Goal: Information Seeking & Learning: Find specific fact

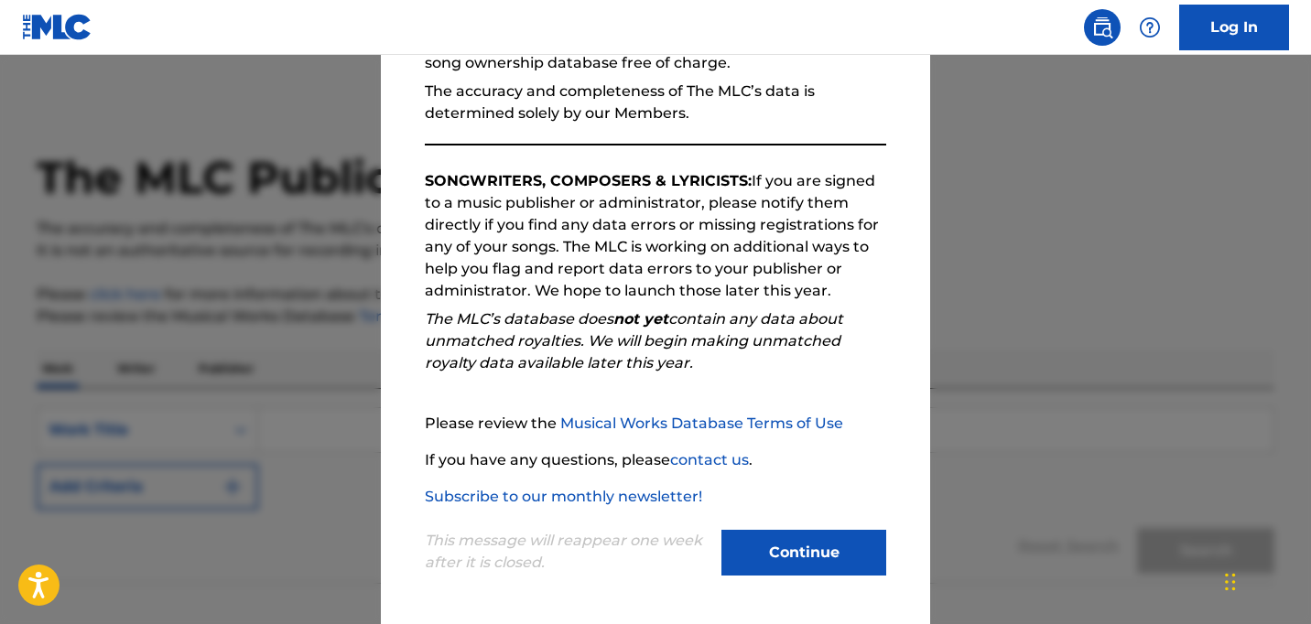
scroll to position [211, 0]
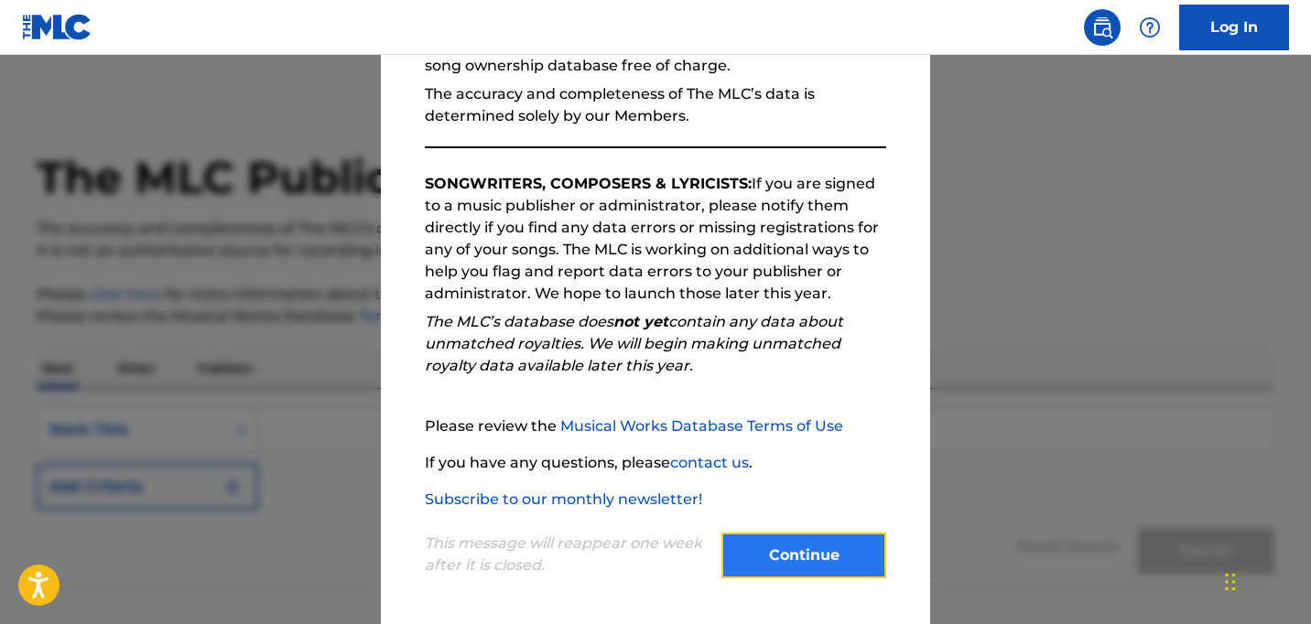
click at [836, 559] on button "Continue" at bounding box center [803, 556] width 165 height 46
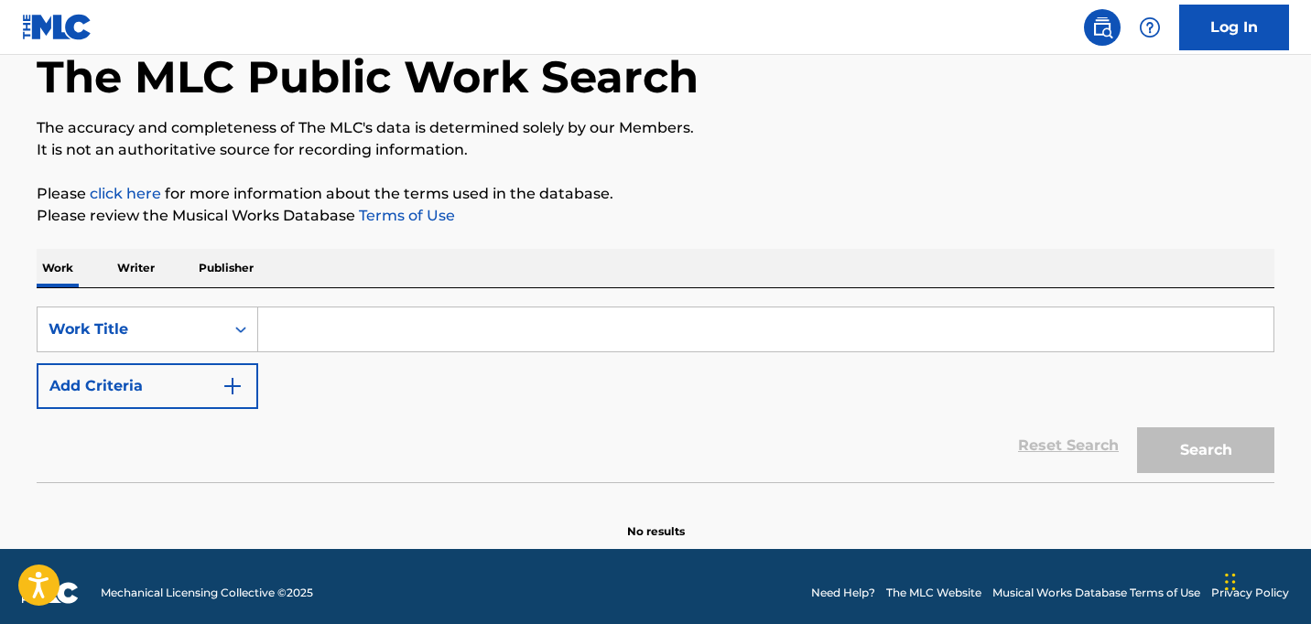
scroll to position [114, 0]
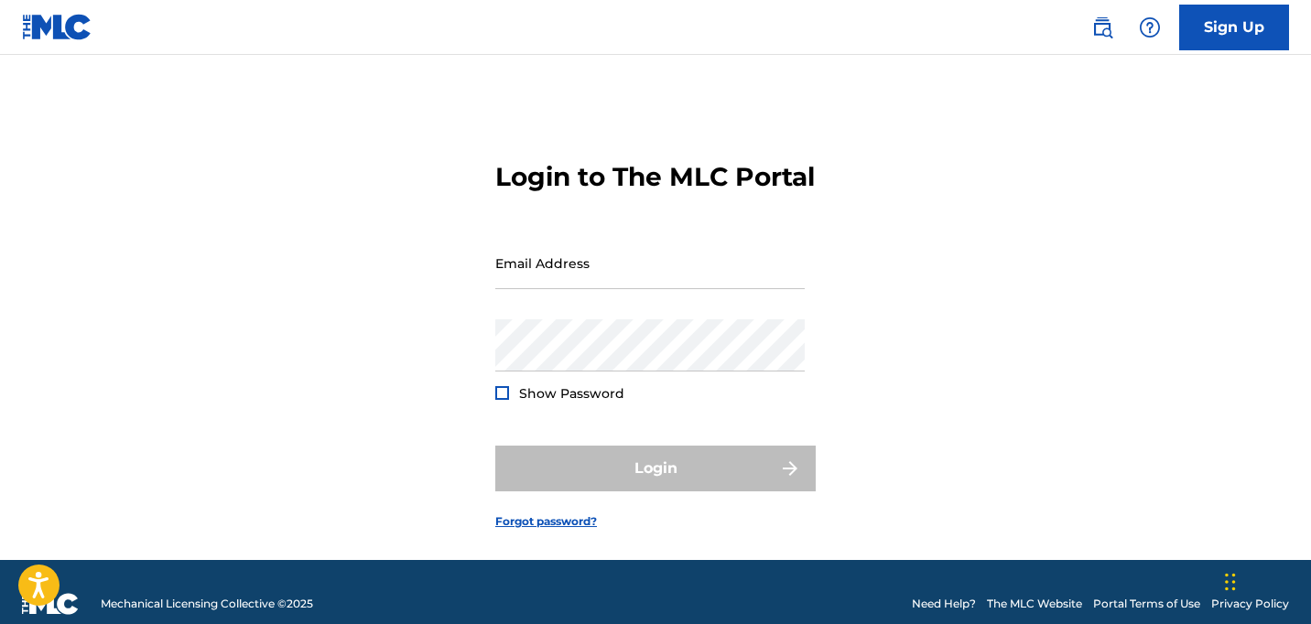
scroll to position [53, 0]
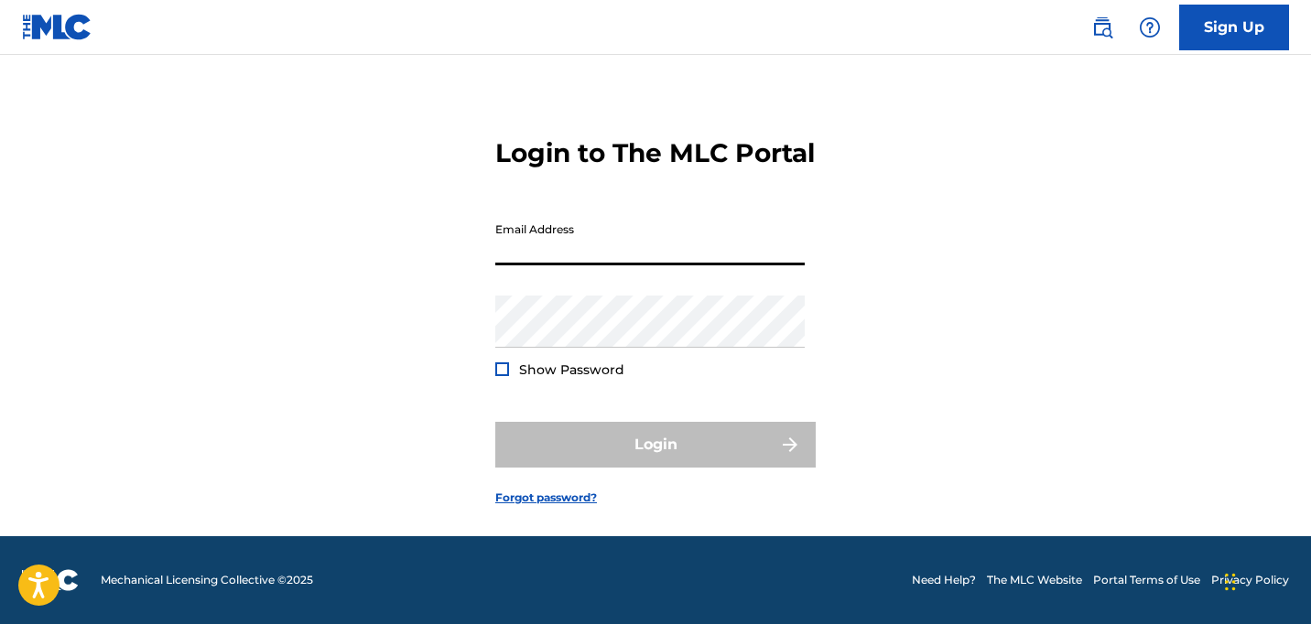
click at [623, 252] on input "Email Address" at bounding box center [649, 239] width 309 height 52
type input "[PERSON_NAME][EMAIL_ADDRESS][DOMAIN_NAME]"
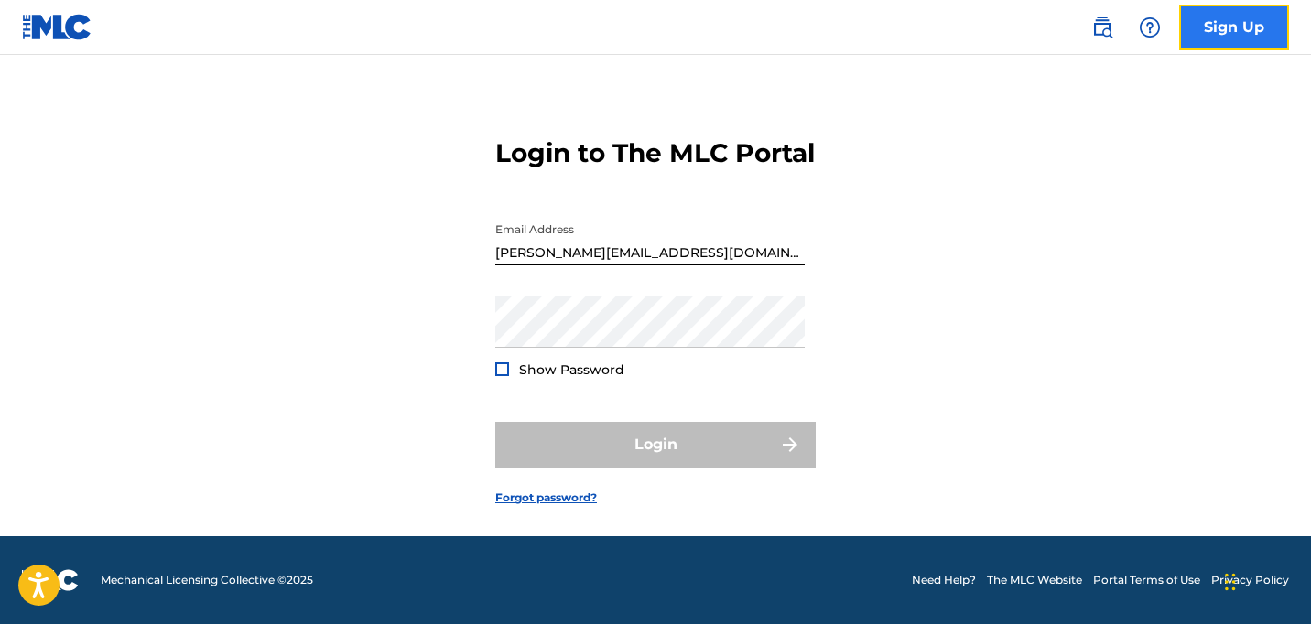
click at [1245, 37] on link "Sign Up" at bounding box center [1234, 28] width 110 height 46
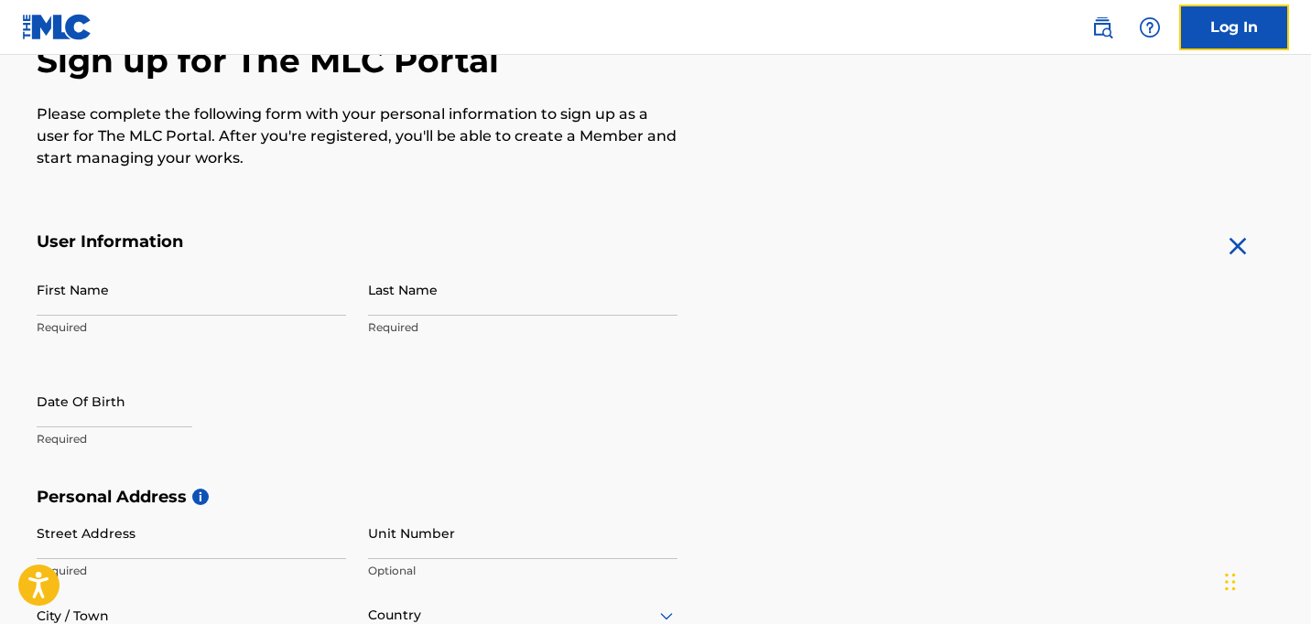
scroll to position [292, 0]
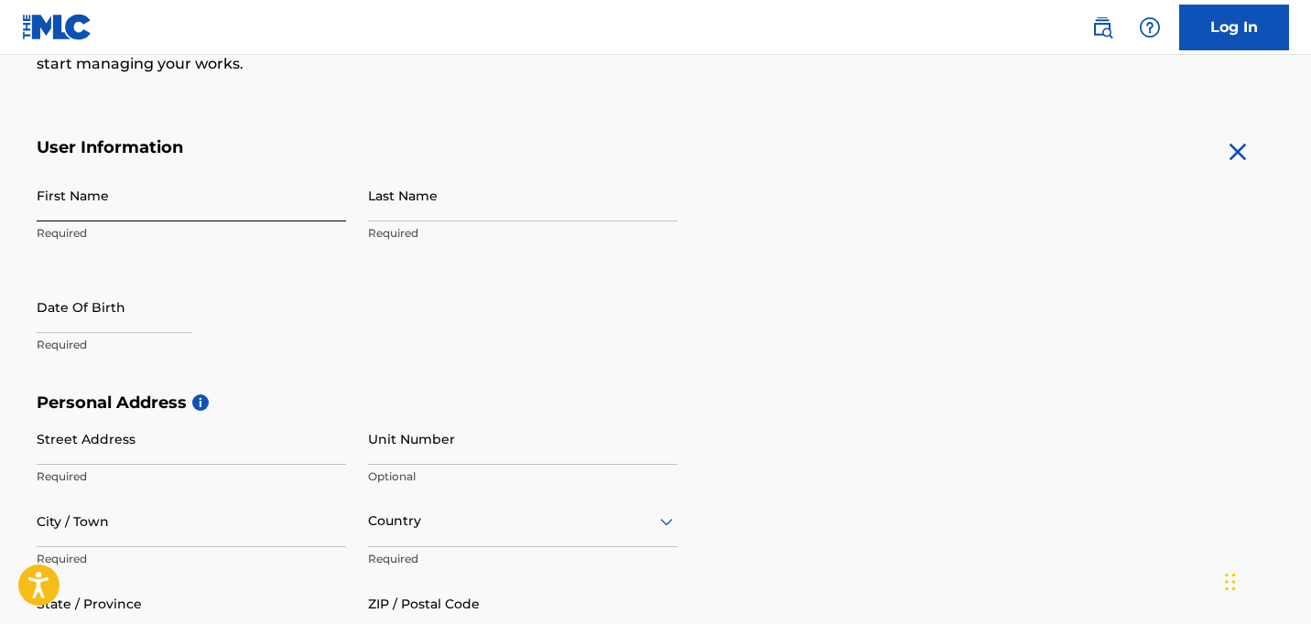
click at [150, 198] on input "First Name" at bounding box center [191, 195] width 309 height 52
type input "[PERSON_NAME]"
type input "2108 Hayes St. #20"
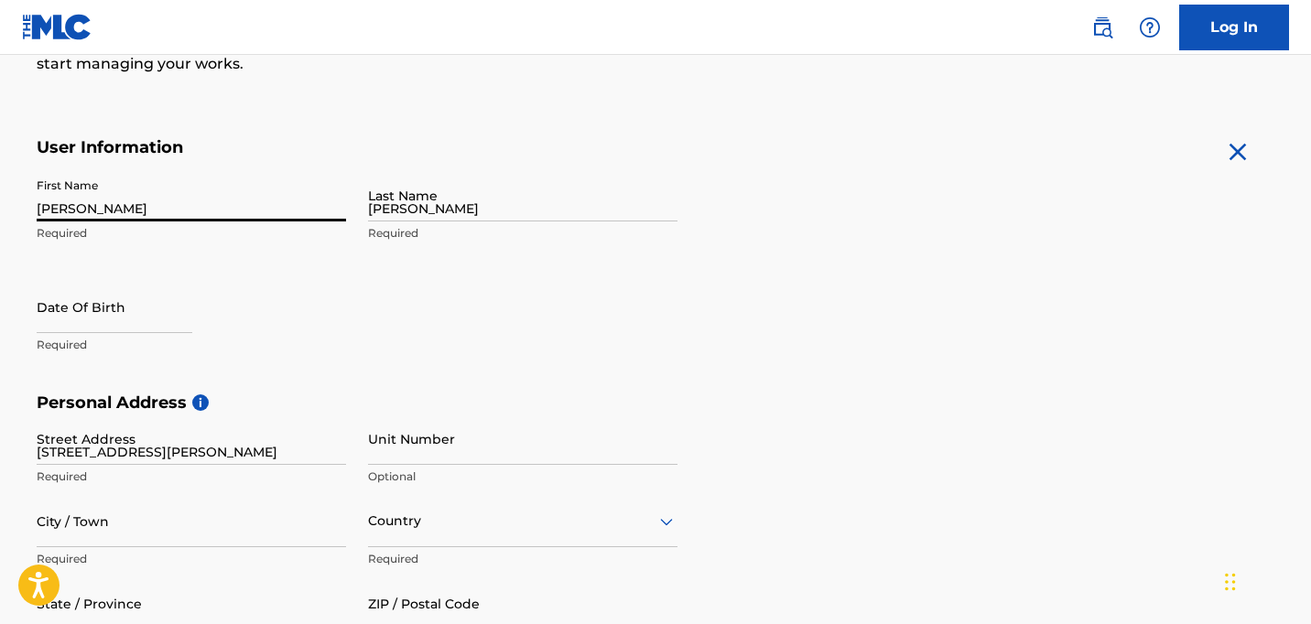
type input "Nashville"
type input "United States"
type input "Tennessee"
type input "37203"
type input "815"
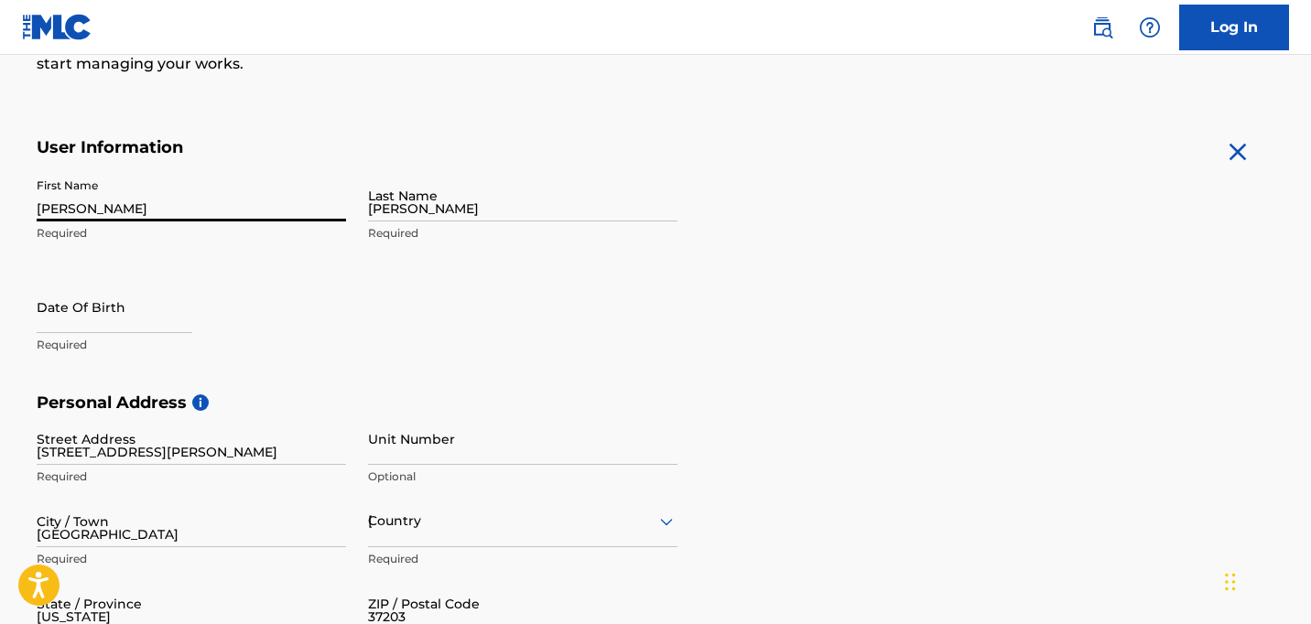
type input "2526402"
type input "mikennastacy845@gmail.com"
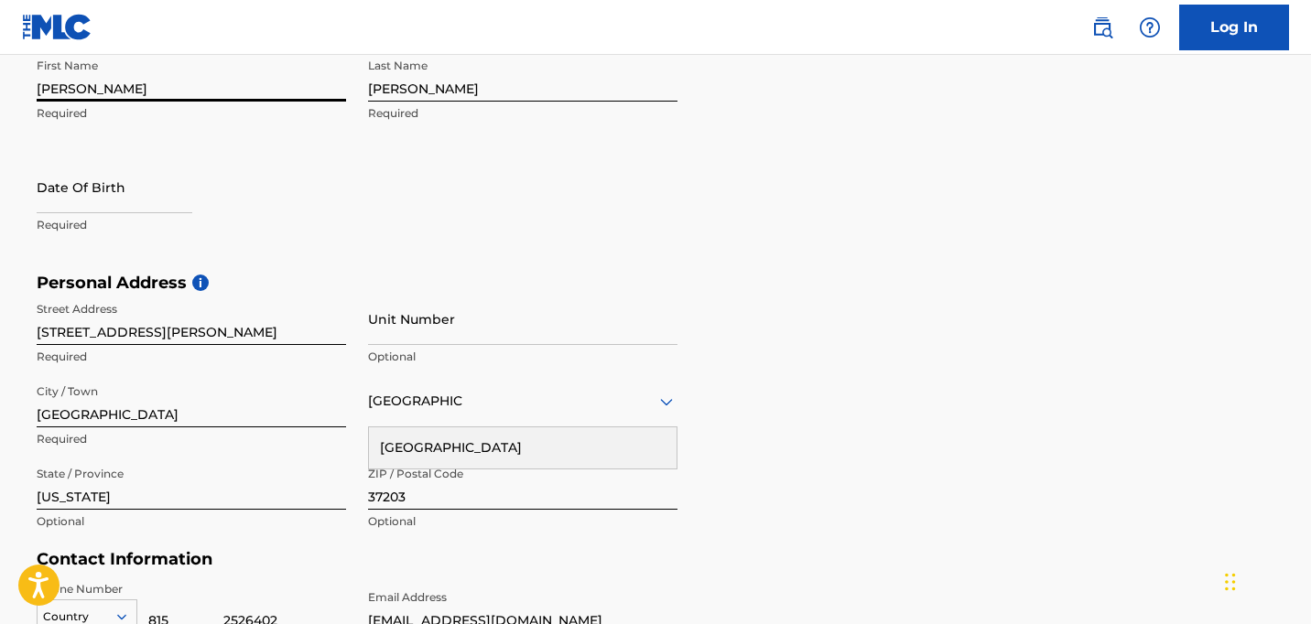
scroll to position [410, 0]
click at [137, 193] on input "text" at bounding box center [115, 189] width 156 height 52
select select "8"
select select "2025"
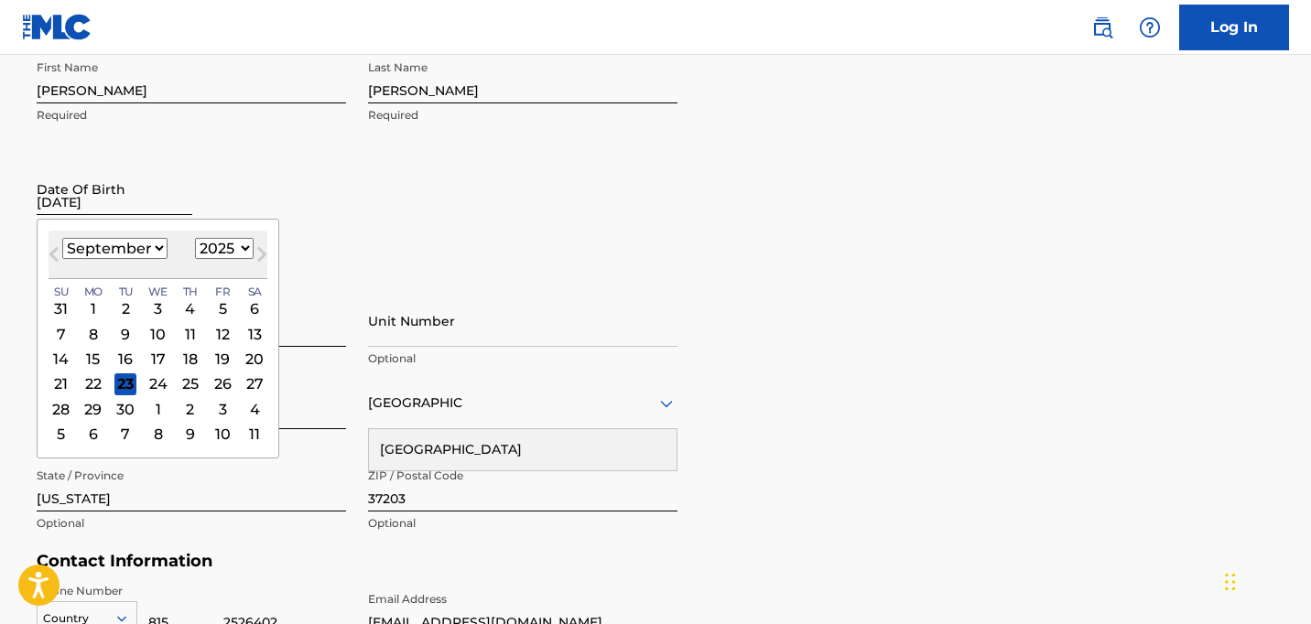
type input "08/04/2005"
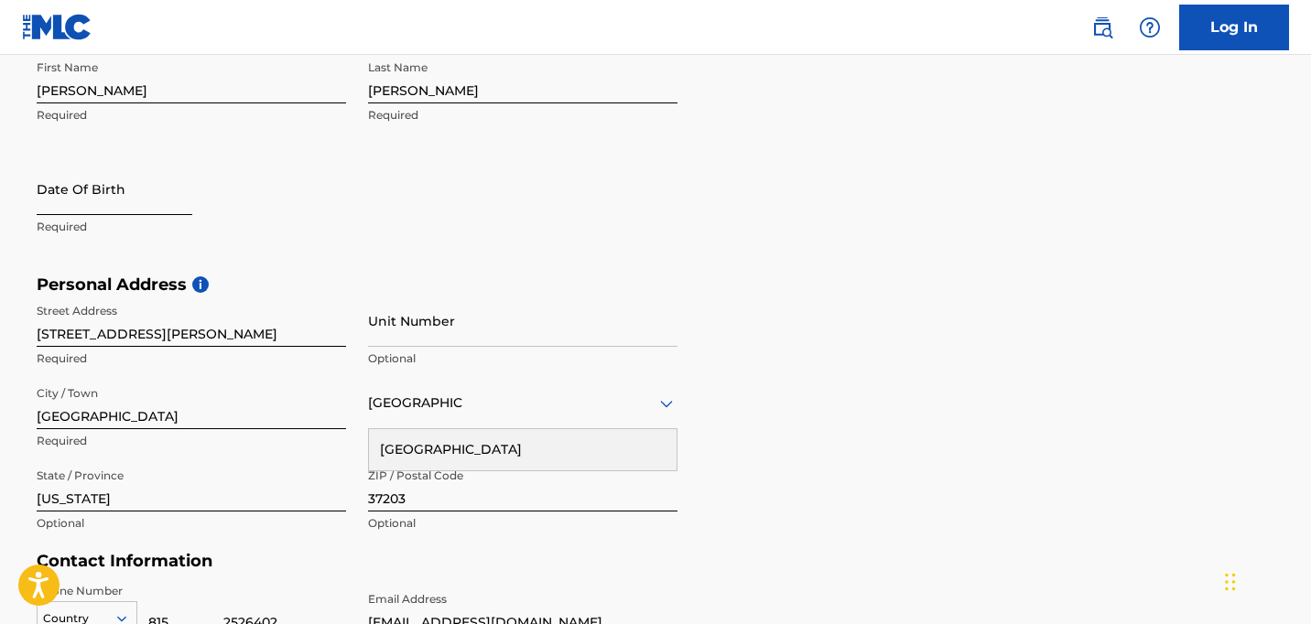
click at [114, 203] on input "text" at bounding box center [115, 189] width 156 height 52
select select "8"
select select "2025"
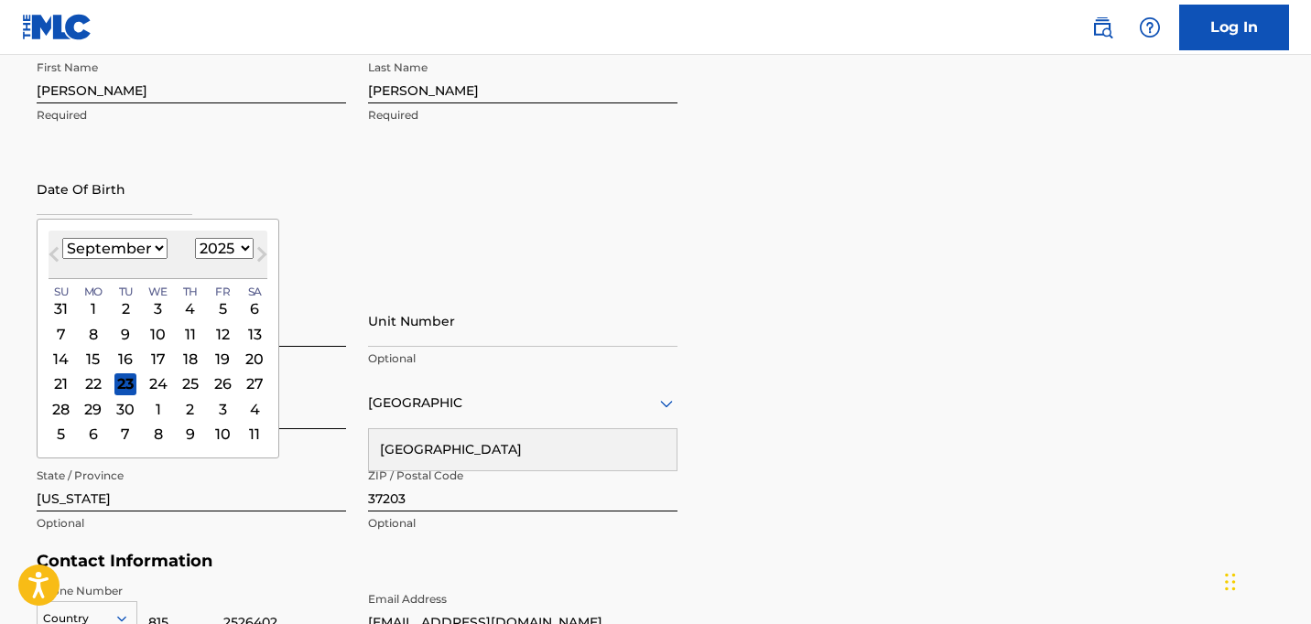
click at [127, 248] on select "January February March April May June July August September October November De…" at bounding box center [114, 248] width 105 height 21
select select "7"
click at [62, 238] on select "January February March April May June July August September October November De…" at bounding box center [114, 248] width 105 height 21
click at [198, 247] on select "1899 1900 1901 1902 1903 1904 1905 1906 1907 1908 1909 1910 1911 1912 1913 1914…" at bounding box center [224, 248] width 59 height 21
select select "2005"
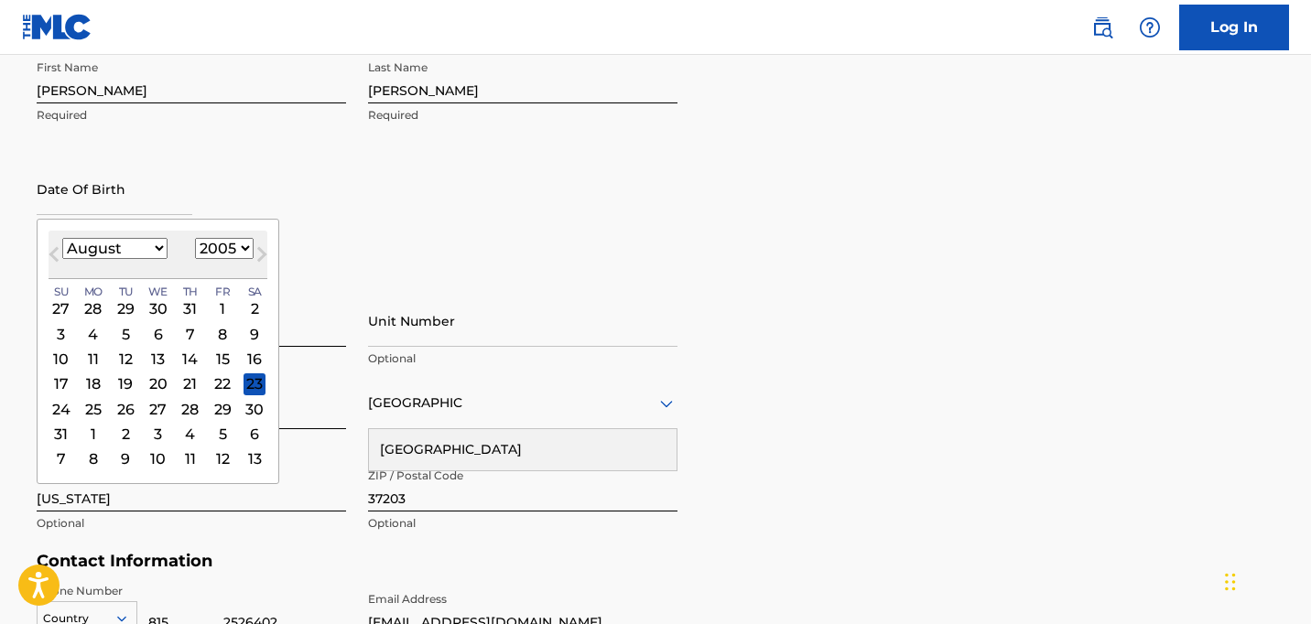
click at [195, 238] on select "1899 1900 1901 1902 1903 1904 1905 1906 1907 1908 1909 1910 1911 1912 1913 1914…" at bounding box center [224, 248] width 59 height 21
click at [191, 307] on div "4" at bounding box center [190, 309] width 22 height 22
type input "August 4 2005"
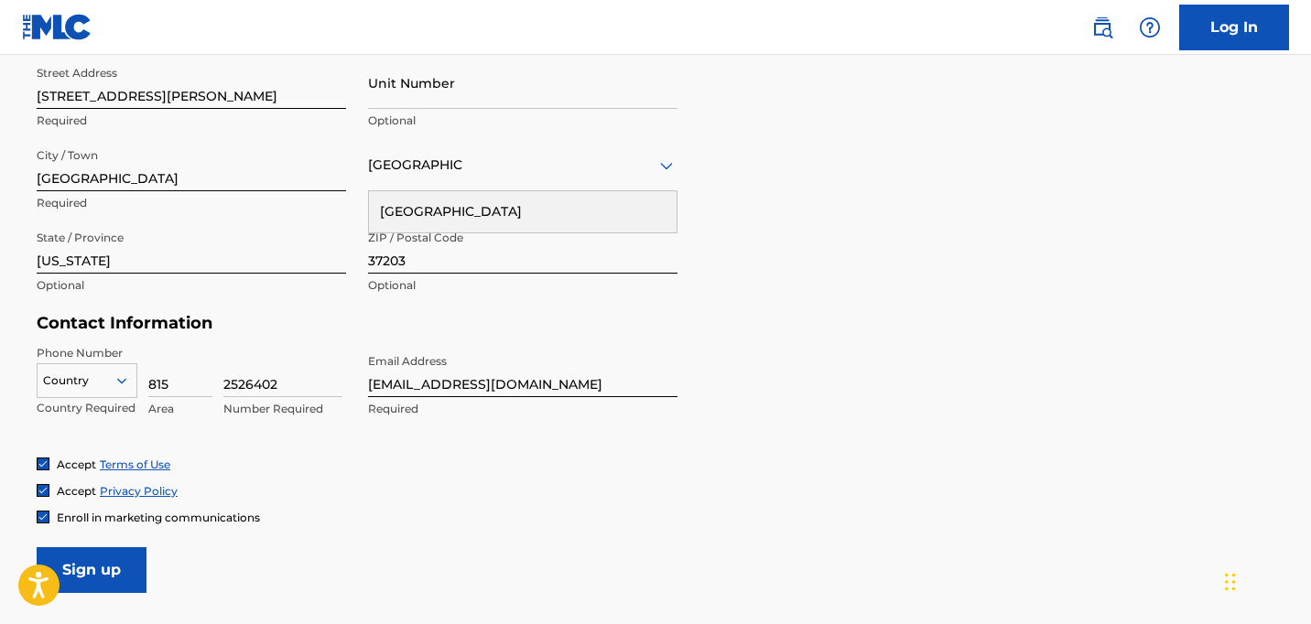
scroll to position [652, 0]
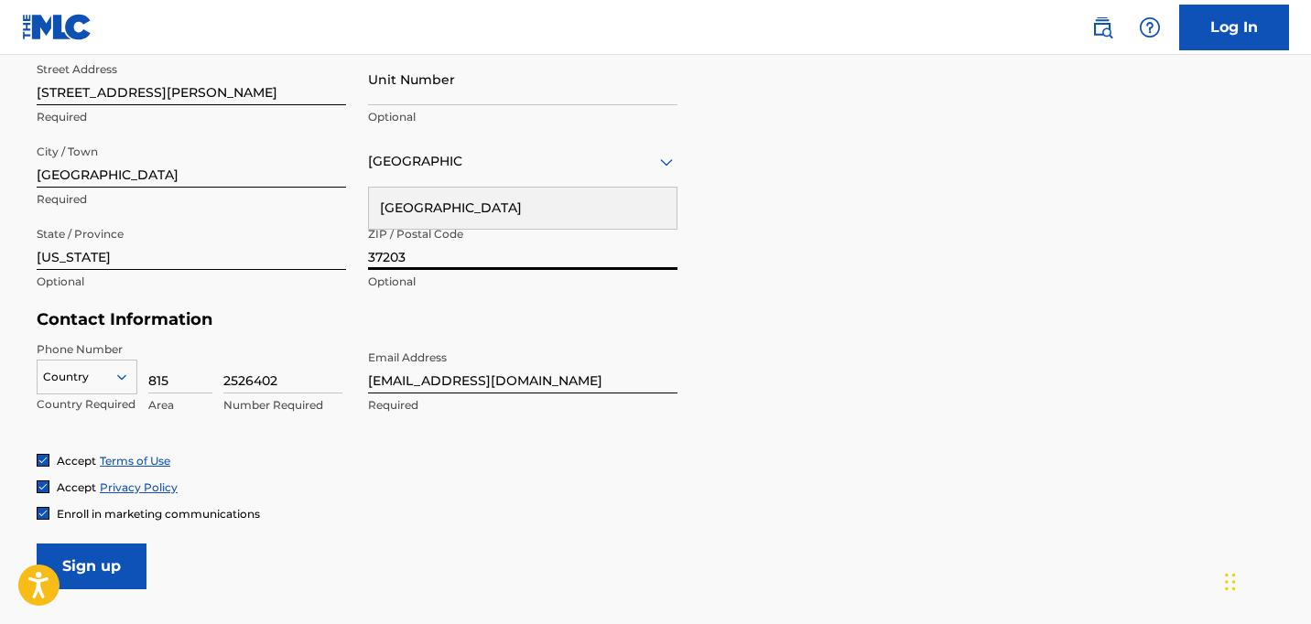
click at [416, 231] on input "37203" at bounding box center [522, 244] width 309 height 52
click at [416, 209] on div "United States" at bounding box center [523, 208] width 308 height 41
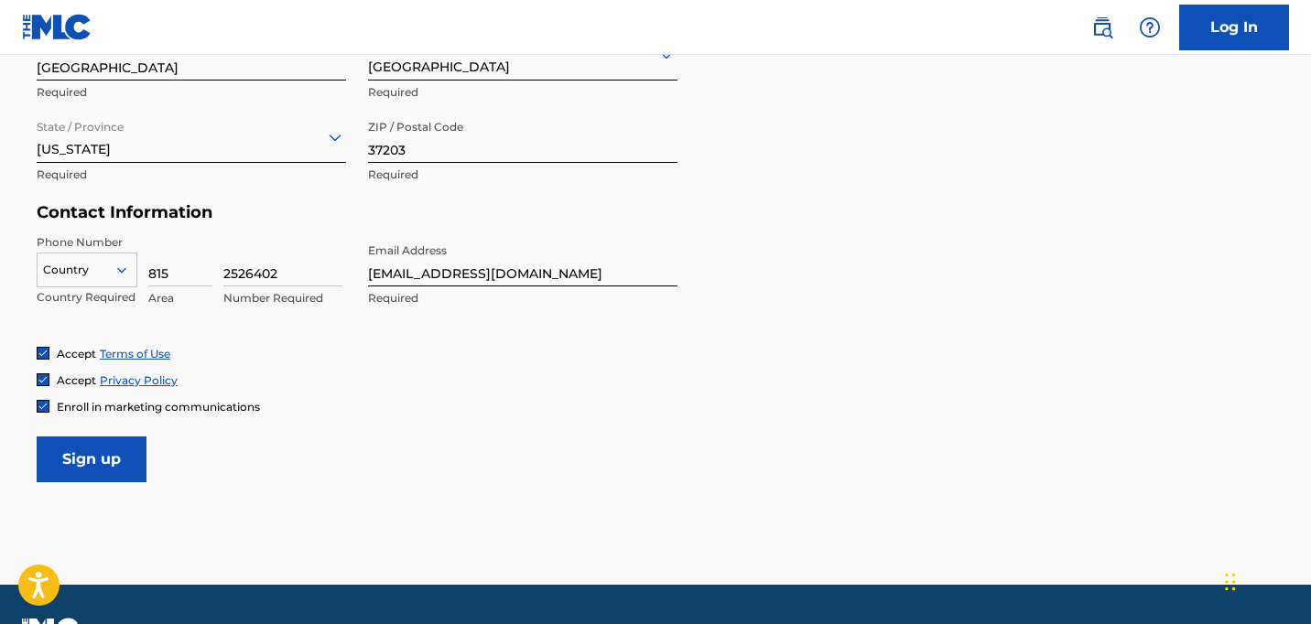
scroll to position [766, 0]
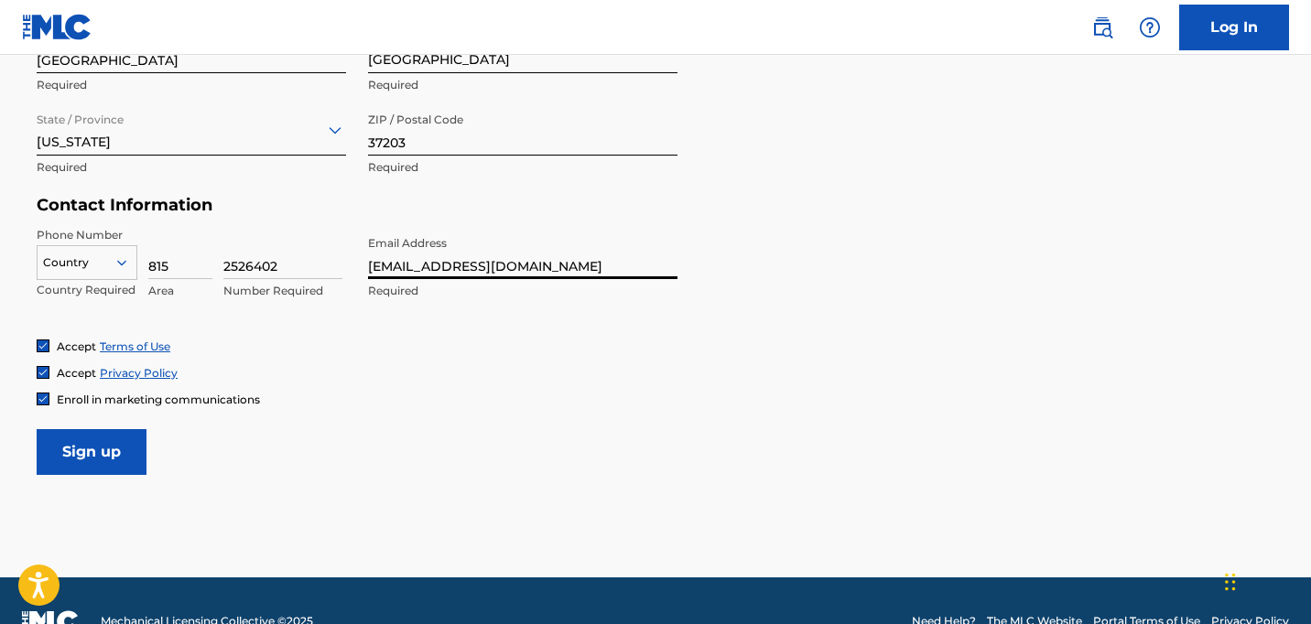
drag, startPoint x: 572, startPoint y: 262, endPoint x: 413, endPoint y: 258, distance: 159.3
click at [413, 258] on input "mikennastacy845@gmail.com" at bounding box center [522, 253] width 309 height 52
type input "[PERSON_NAME][EMAIL_ADDRESS][DOMAIN_NAME]"
click at [48, 395] on img at bounding box center [43, 399] width 11 height 11
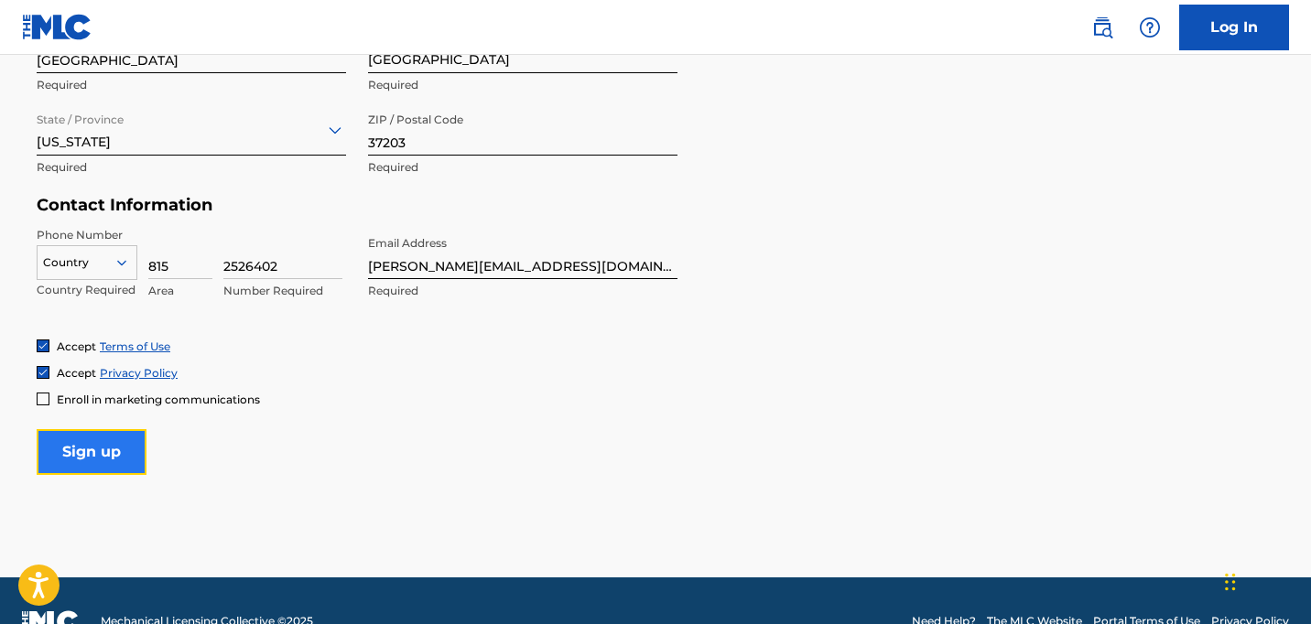
click at [82, 453] on input "Sign up" at bounding box center [92, 452] width 110 height 46
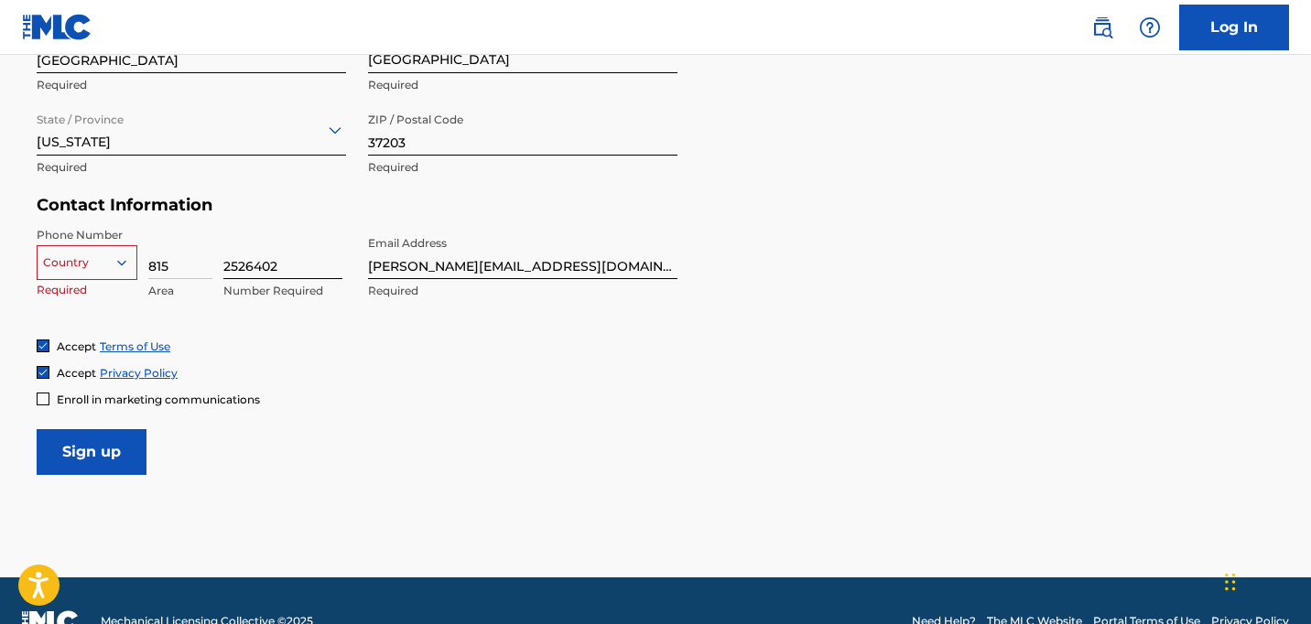
click at [304, 244] on input "2526402" at bounding box center [282, 253] width 119 height 52
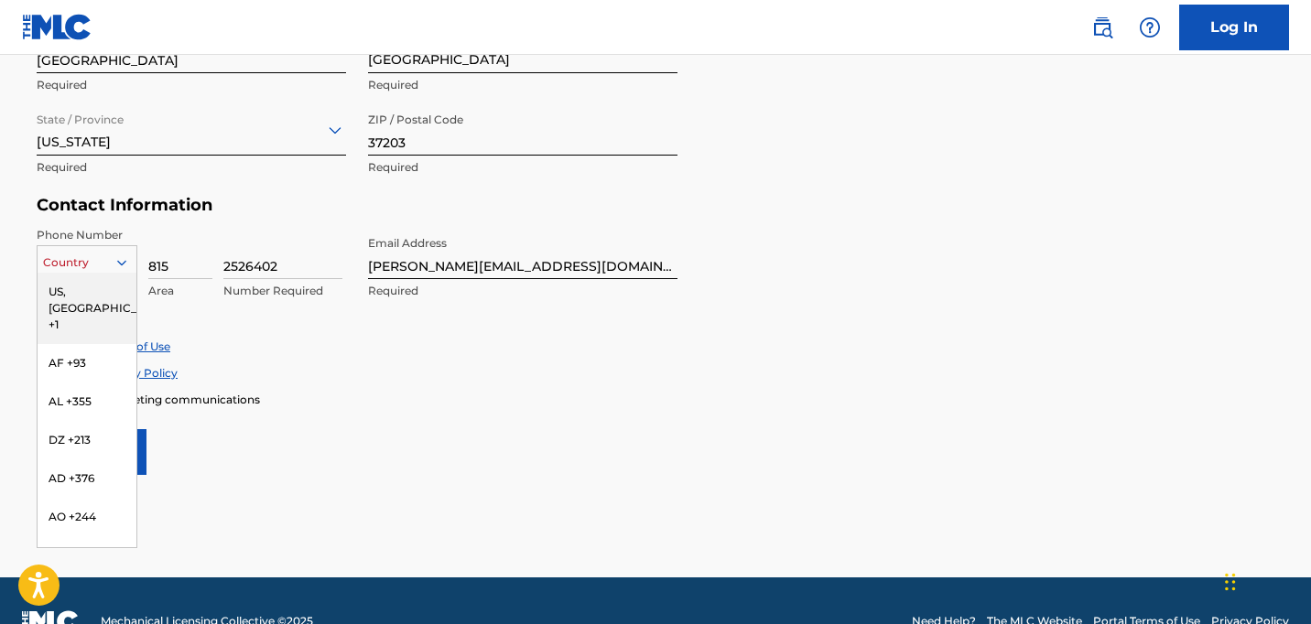
click at [119, 259] on icon at bounding box center [122, 263] width 16 height 16
click at [126, 216] on div "Contact Information Phone Number US, CA +1, 1 of 216. 216 results available. Us…" at bounding box center [357, 267] width 641 height 144
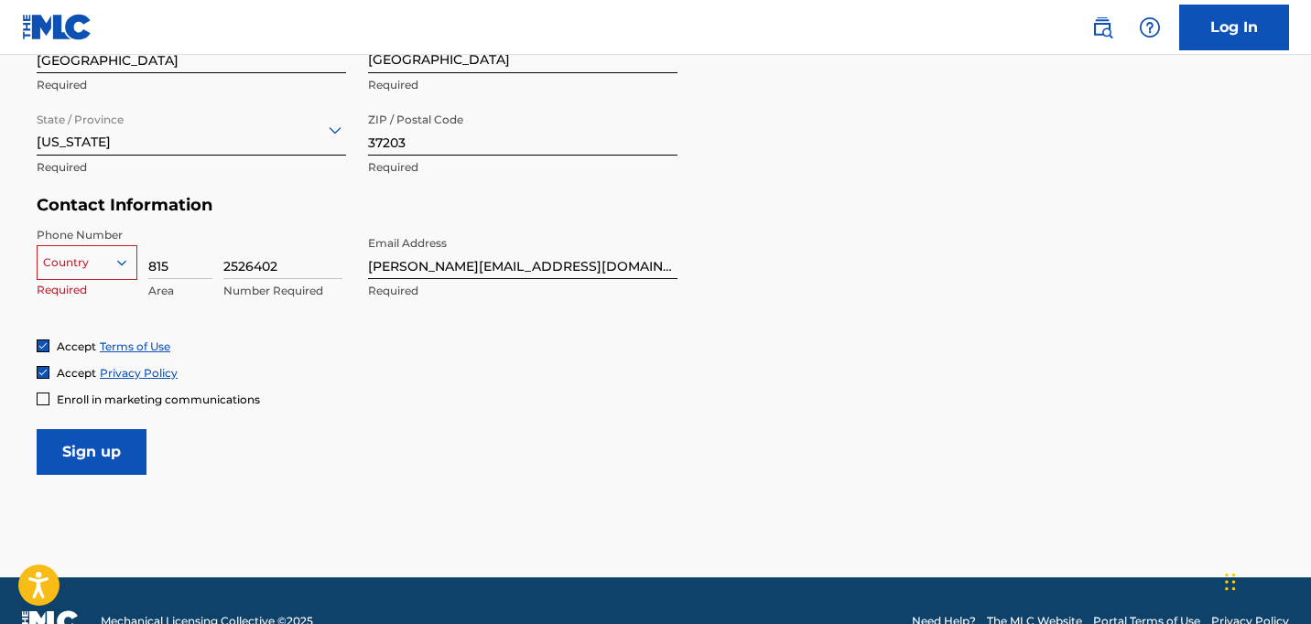
click at [102, 263] on div at bounding box center [87, 263] width 99 height 20
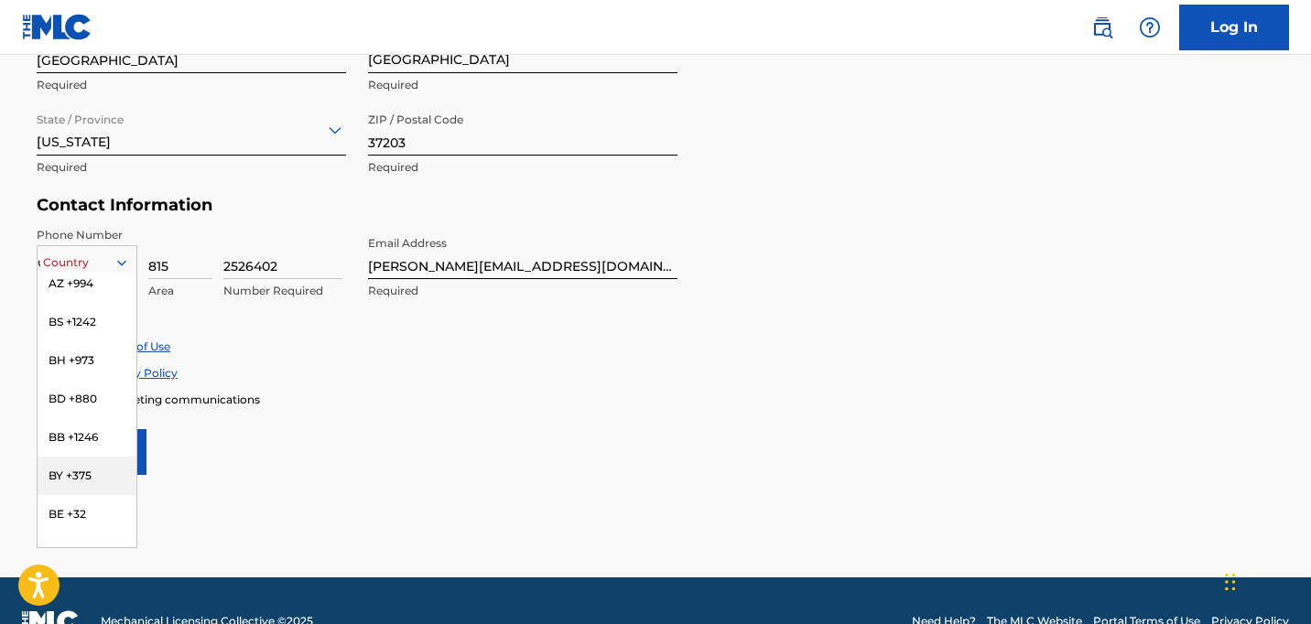
scroll to position [225, 0]
type input "us"
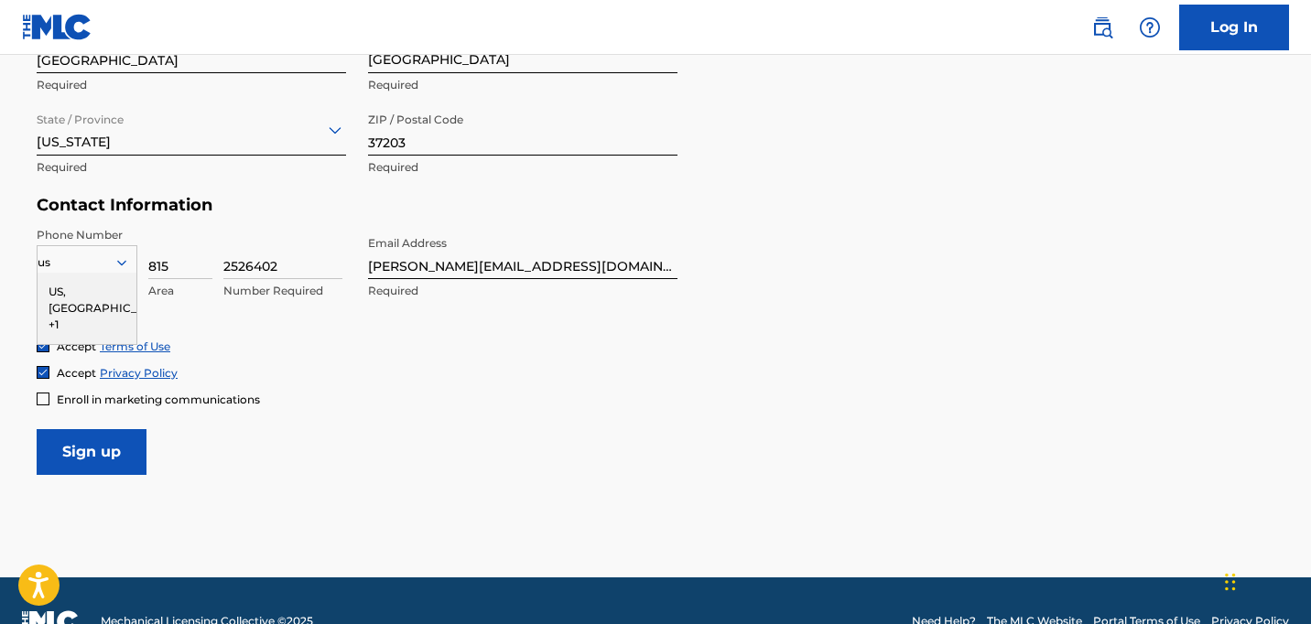
scroll to position [0, 0]
click at [72, 297] on div "US, [GEOGRAPHIC_DATA] +1" at bounding box center [87, 308] width 99 height 71
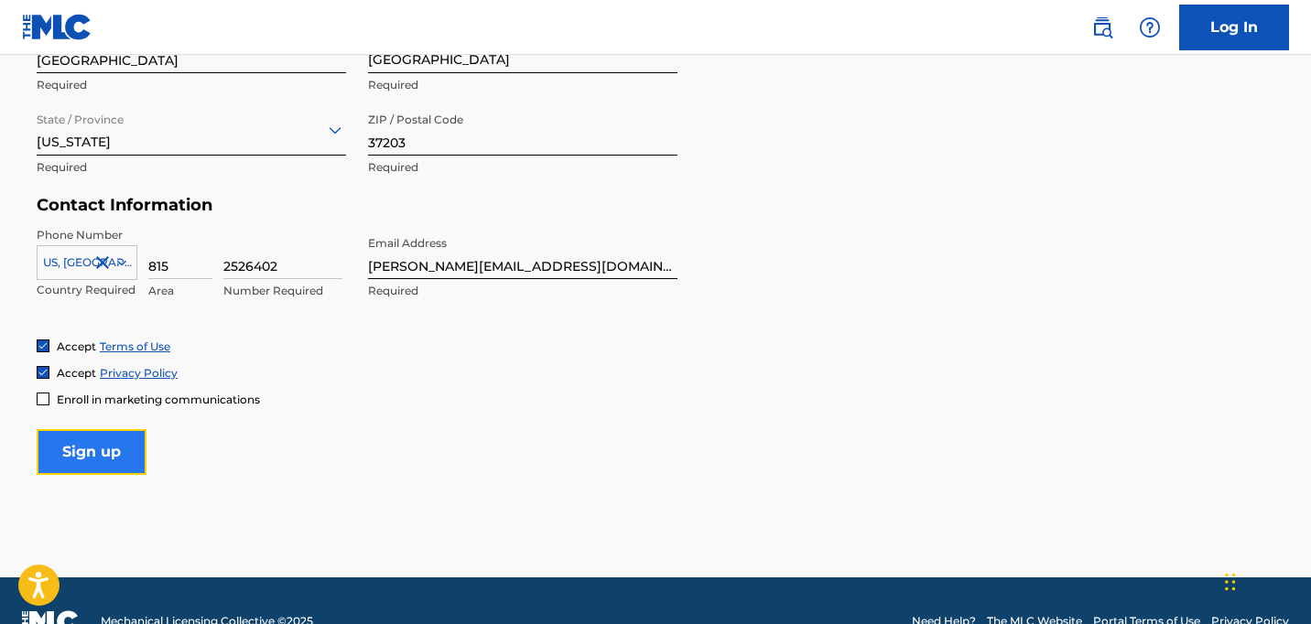
click at [106, 442] on input "Sign up" at bounding box center [92, 452] width 110 height 46
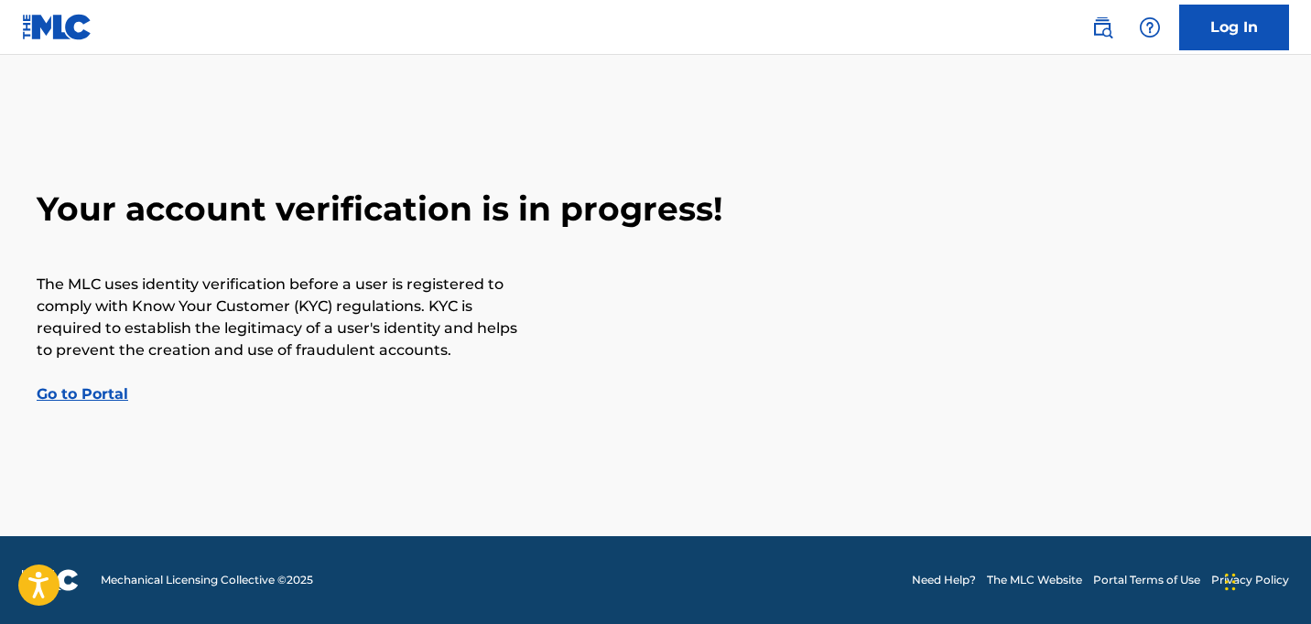
click at [83, 392] on link "Go to Portal" at bounding box center [83, 393] width 92 height 17
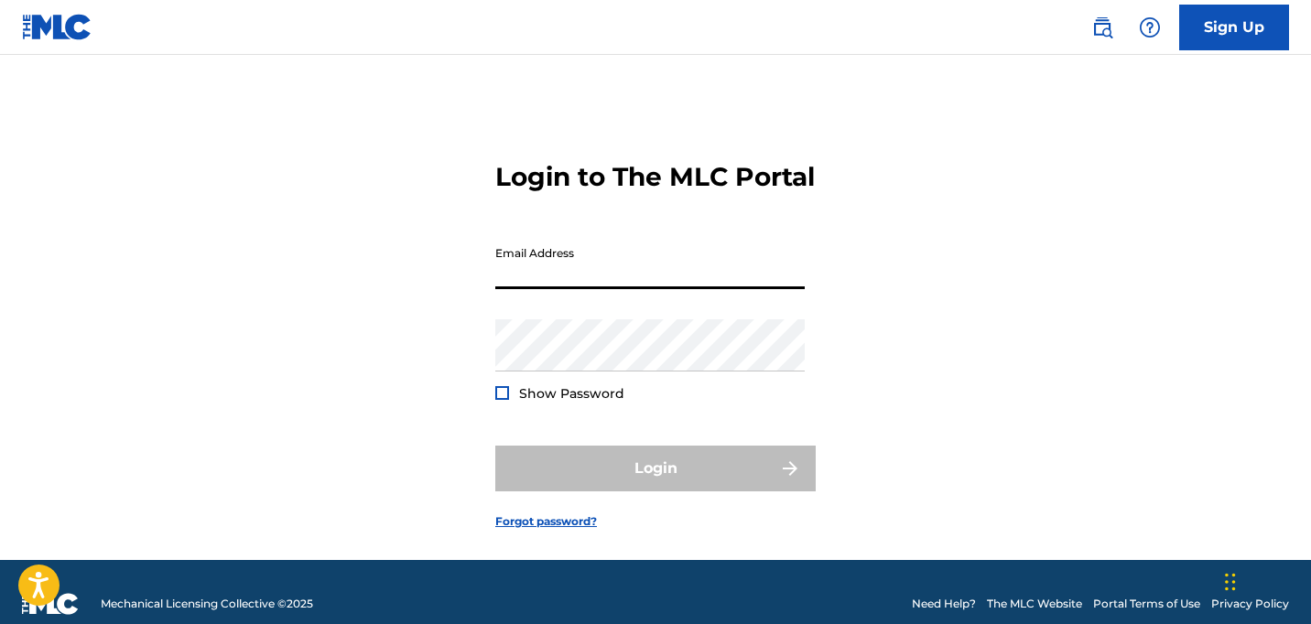
click at [620, 289] on input "Email Address" at bounding box center [649, 263] width 309 height 52
type input "[PERSON_NAME][EMAIL_ADDRESS][DOMAIN_NAME]"
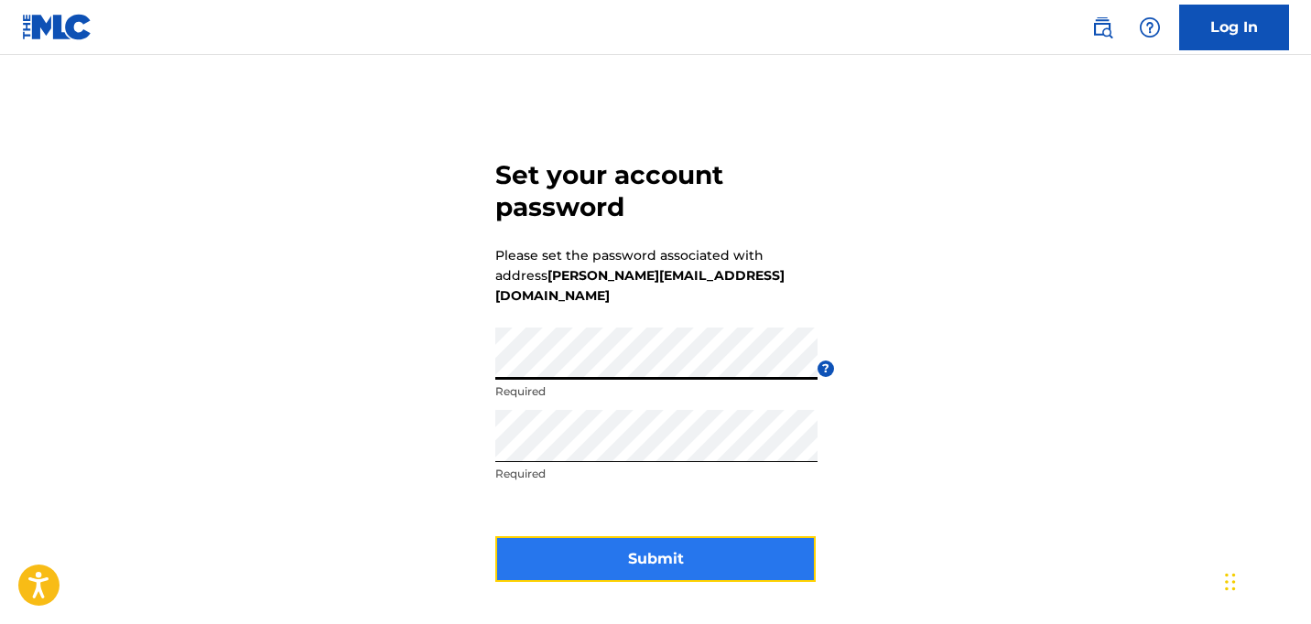
click at [573, 536] on button "Submit" at bounding box center [655, 559] width 320 height 46
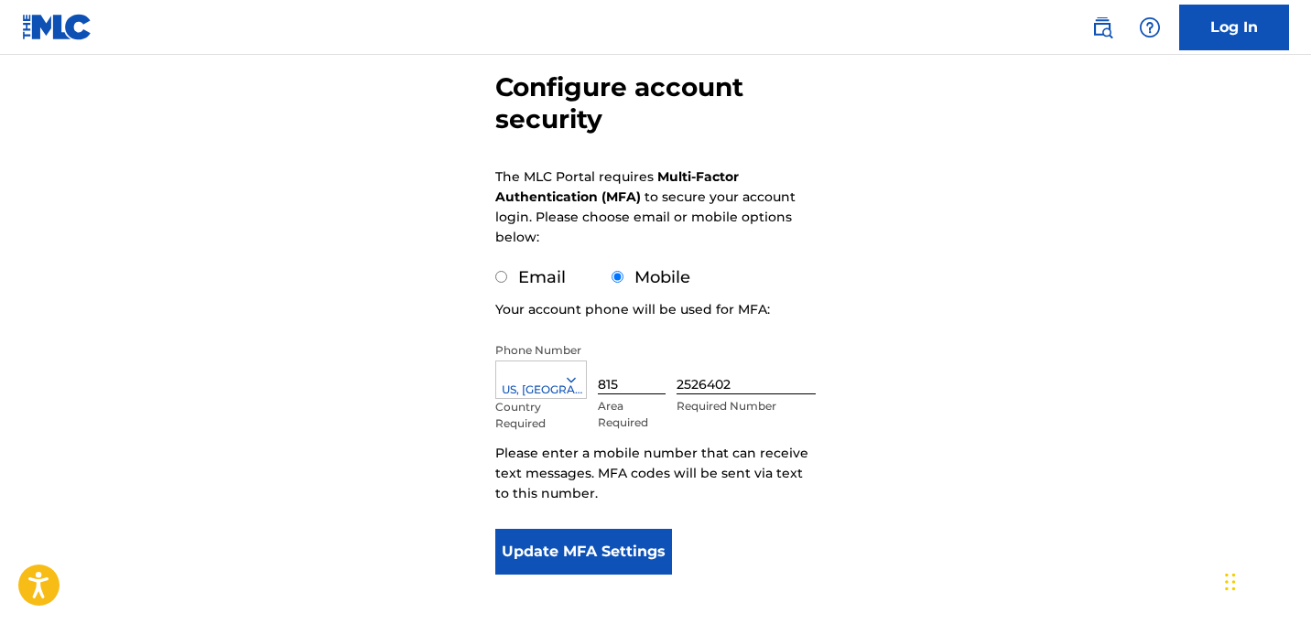
scroll to position [256, 0]
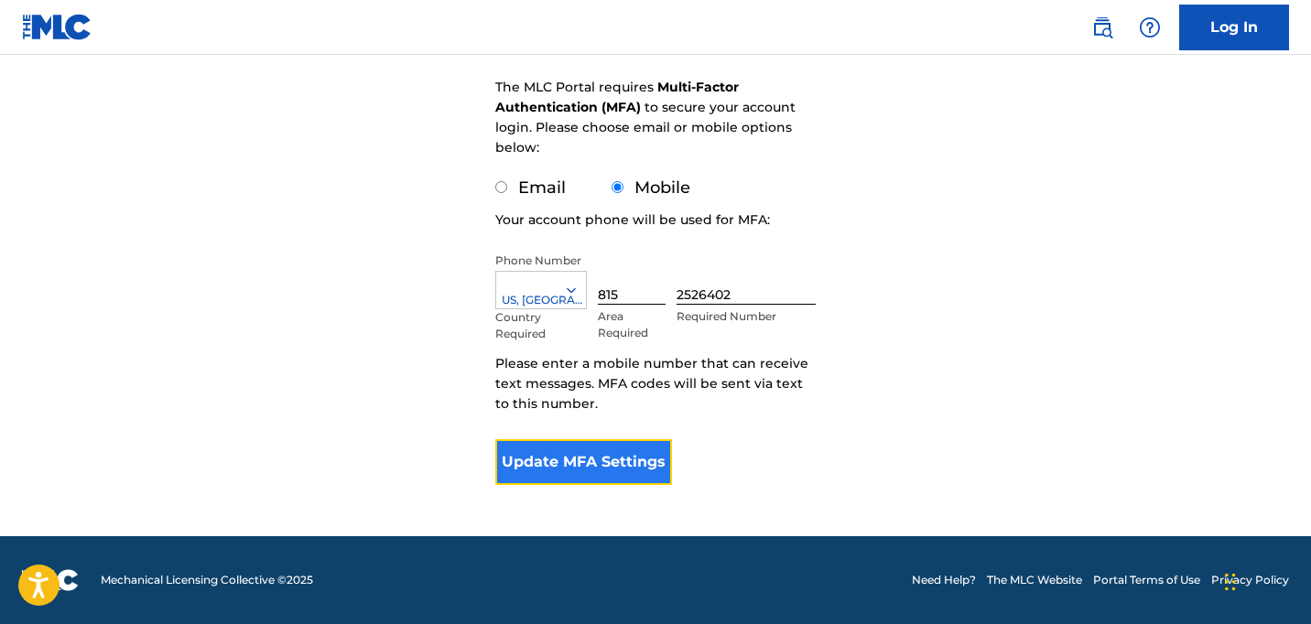
click at [622, 453] on button "Update MFA Settings" at bounding box center [583, 462] width 177 height 46
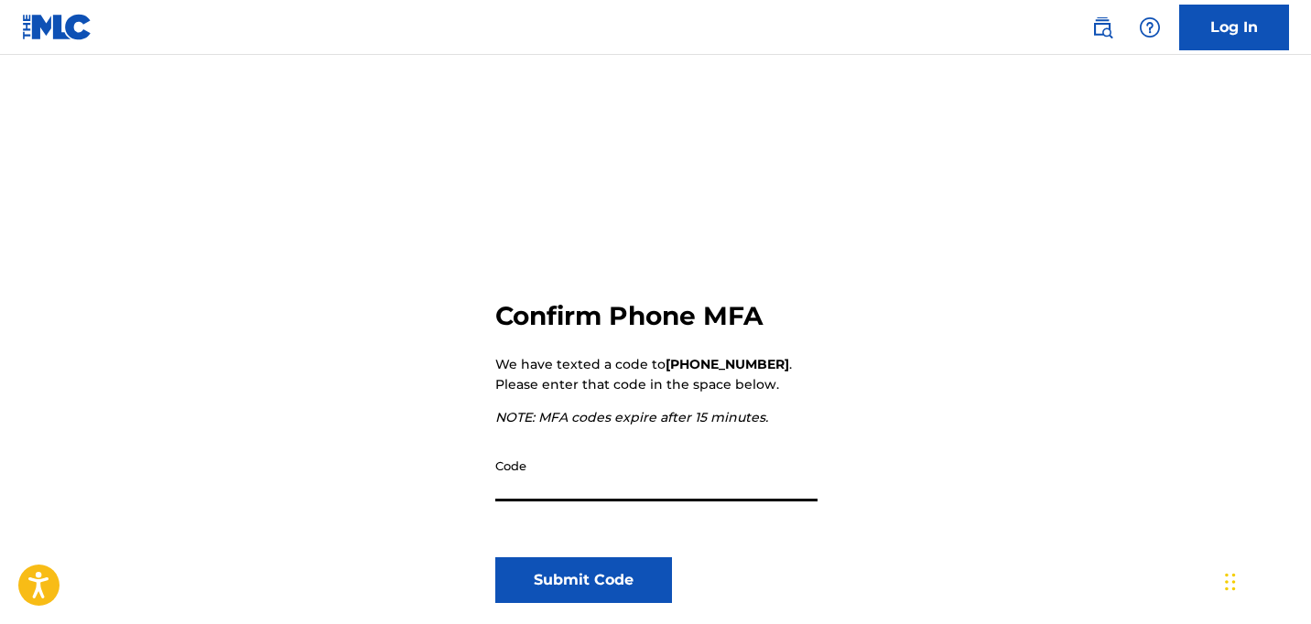
scroll to position [27, 0]
type input "668227"
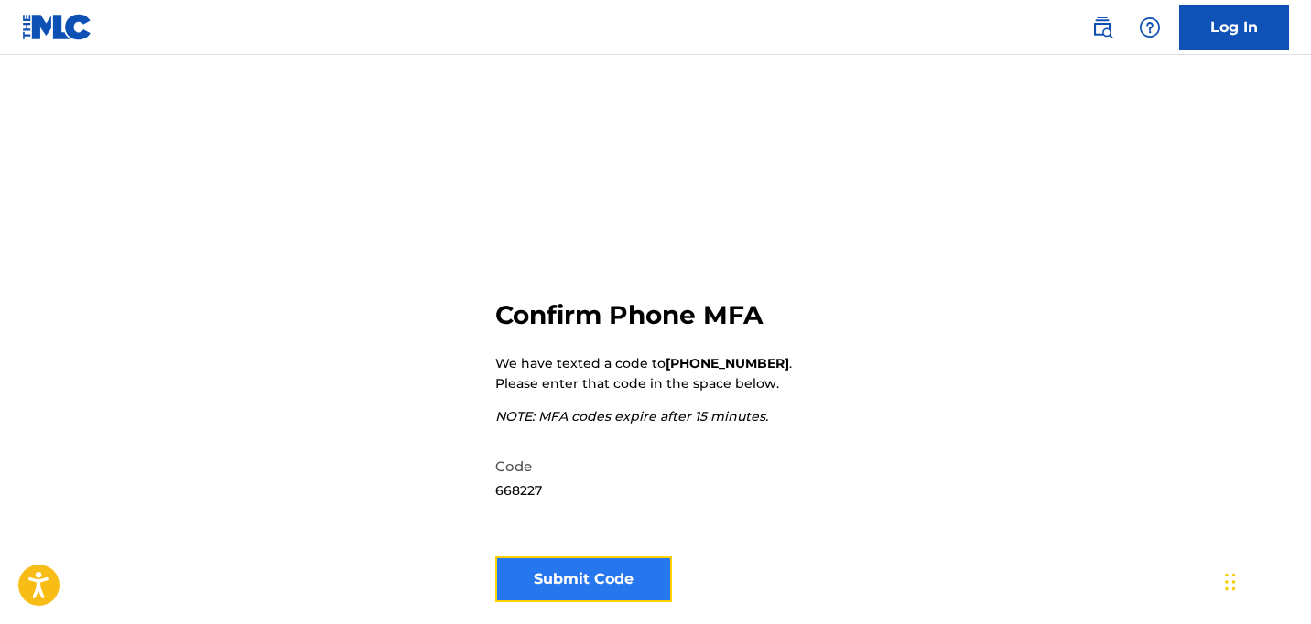
click at [603, 586] on button "Submit Code" at bounding box center [583, 580] width 177 height 46
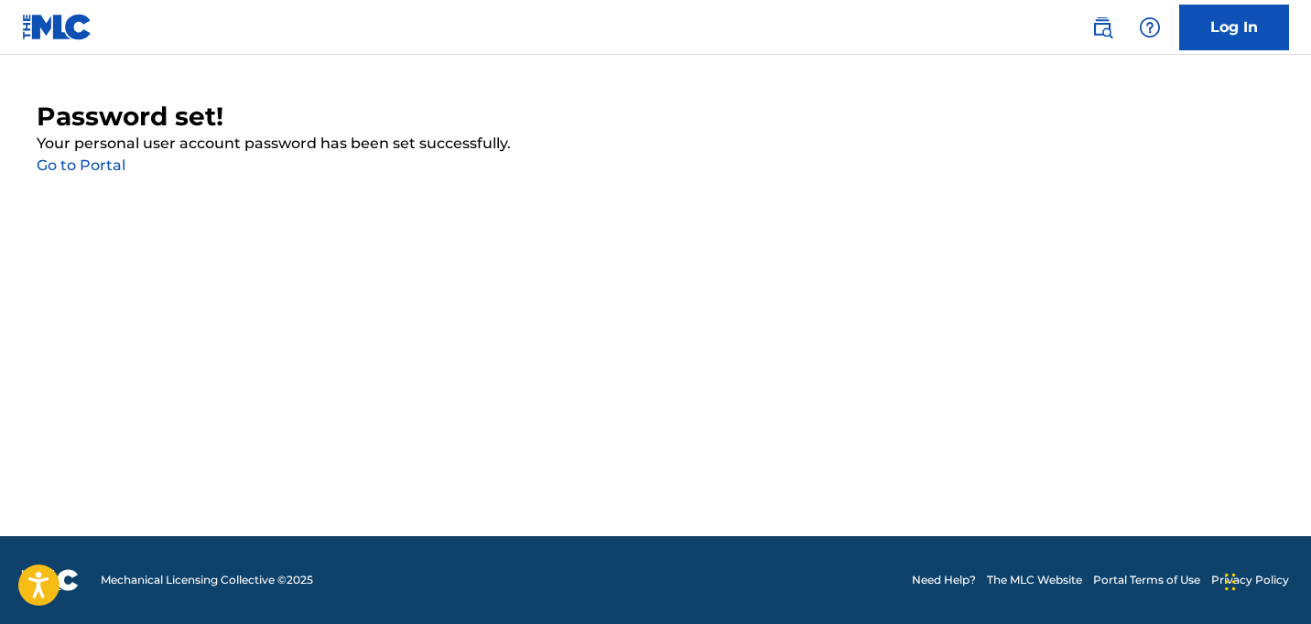
click at [90, 160] on link "Go to Portal" at bounding box center [81, 165] width 89 height 17
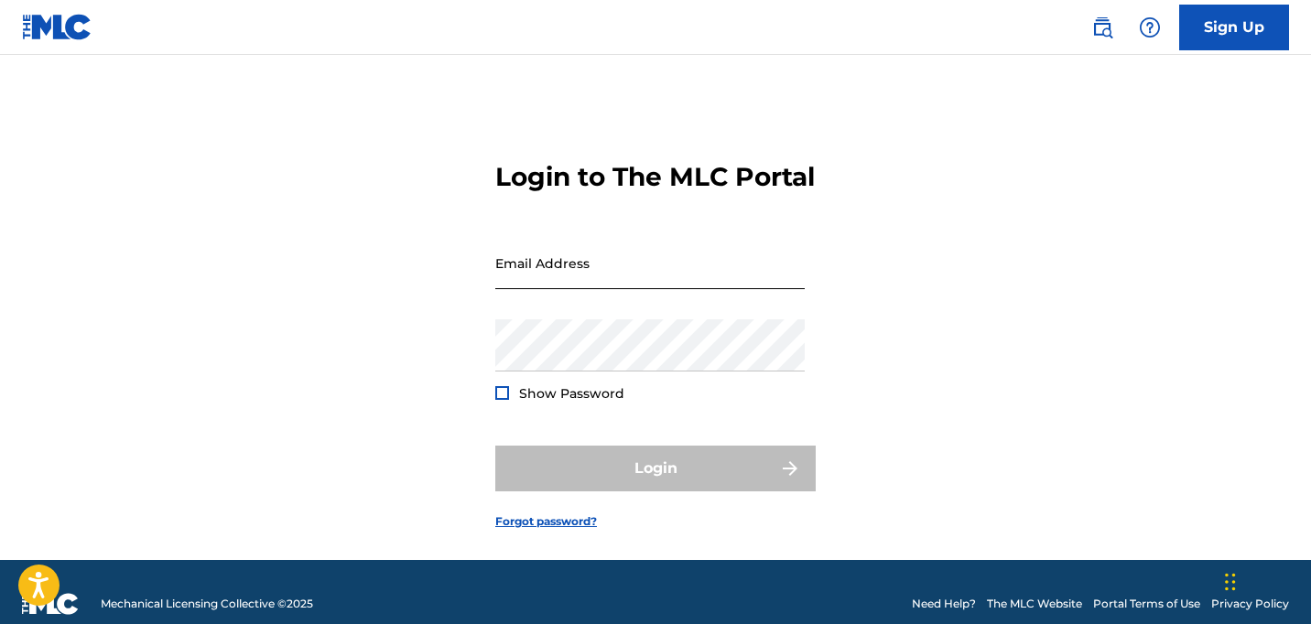
click at [540, 282] on input "Email Address" at bounding box center [649, 263] width 309 height 52
type input "[PERSON_NAME][EMAIL_ADDRESS][DOMAIN_NAME]"
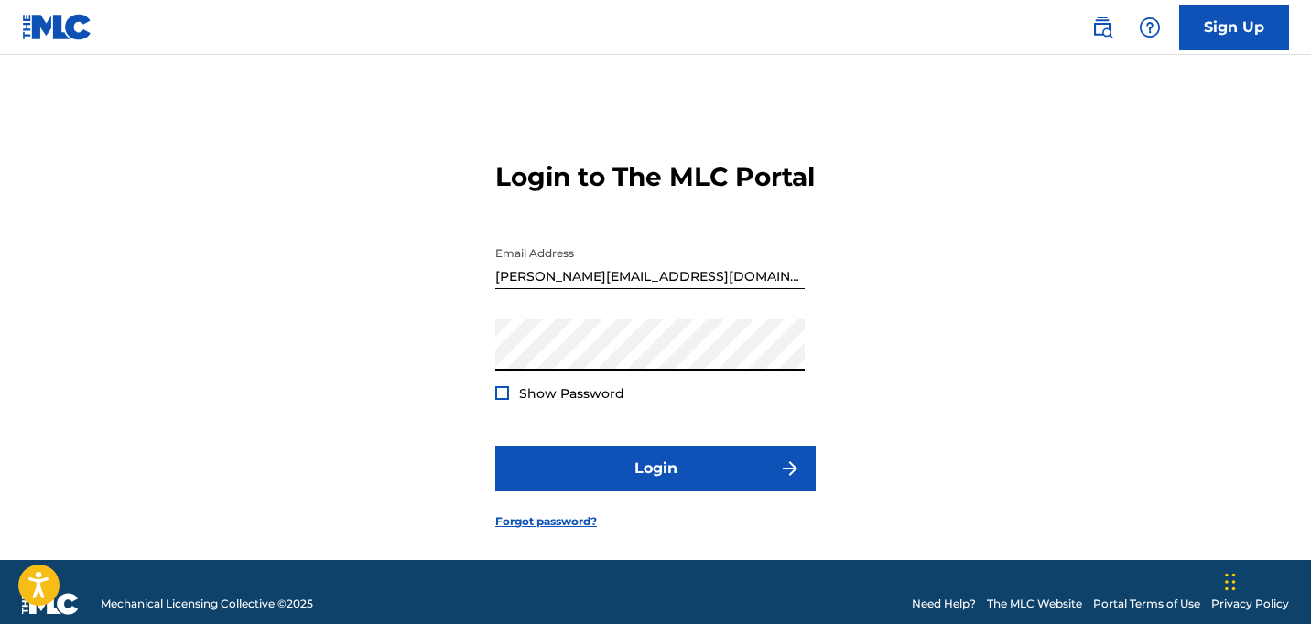
click at [495, 446] on button "Login" at bounding box center [655, 469] width 320 height 46
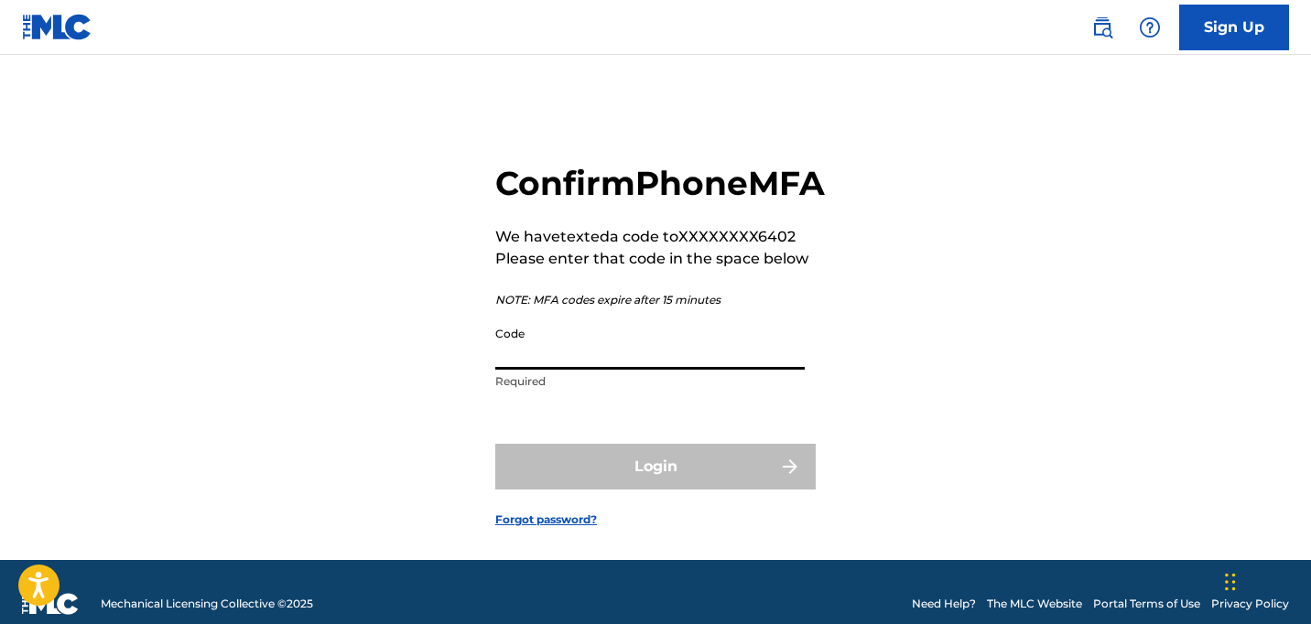
click at [625, 370] on input "Code" at bounding box center [649, 344] width 309 height 52
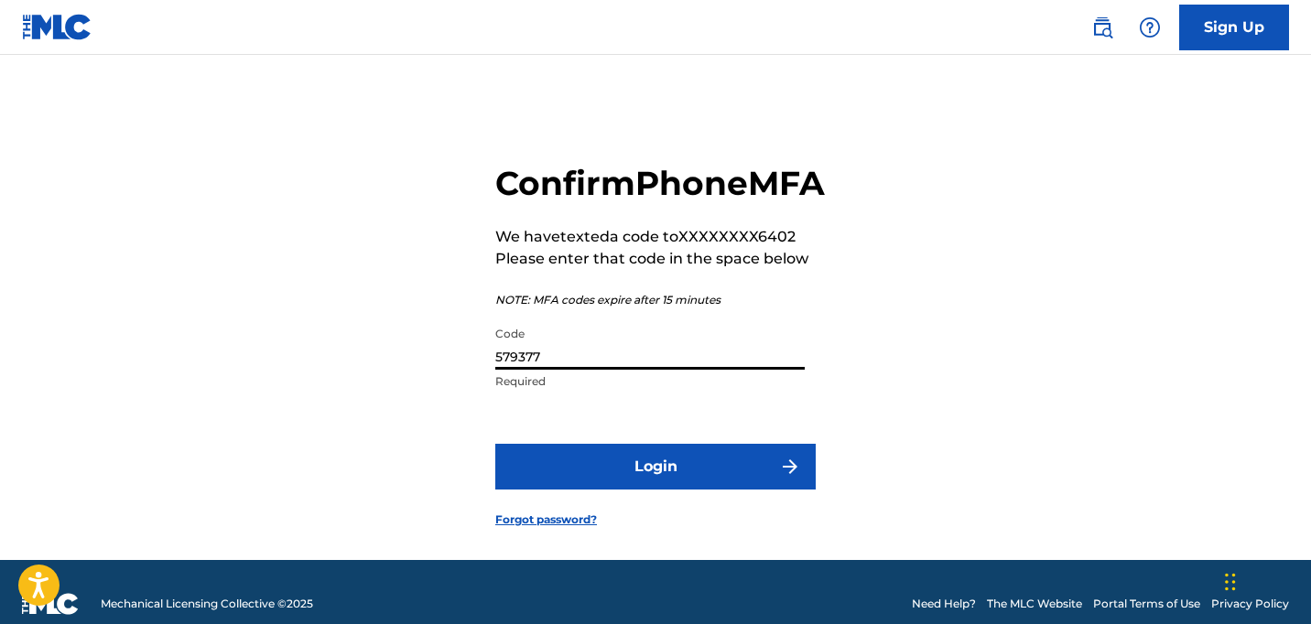
type input "579377"
click at [617, 473] on form "Confirm Phone MFA We have texted a code to XXXXXXXX6402 Please enter that code …" at bounding box center [655, 331] width 320 height 460
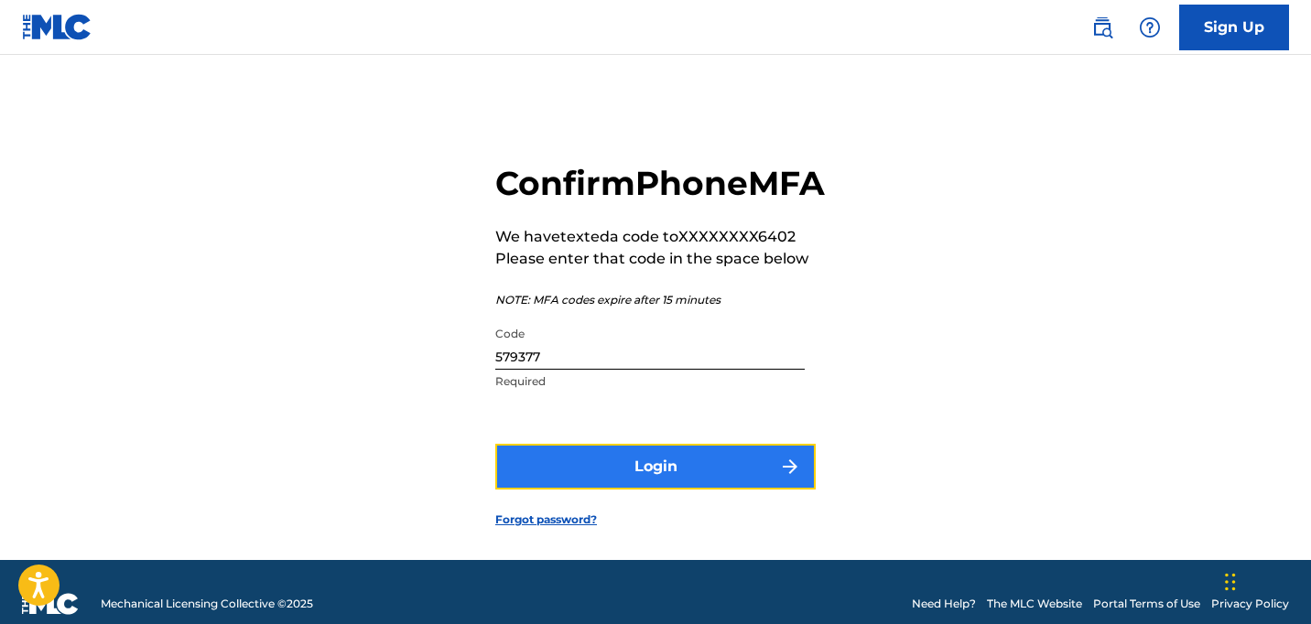
click at [618, 488] on button "Login" at bounding box center [655, 467] width 320 height 46
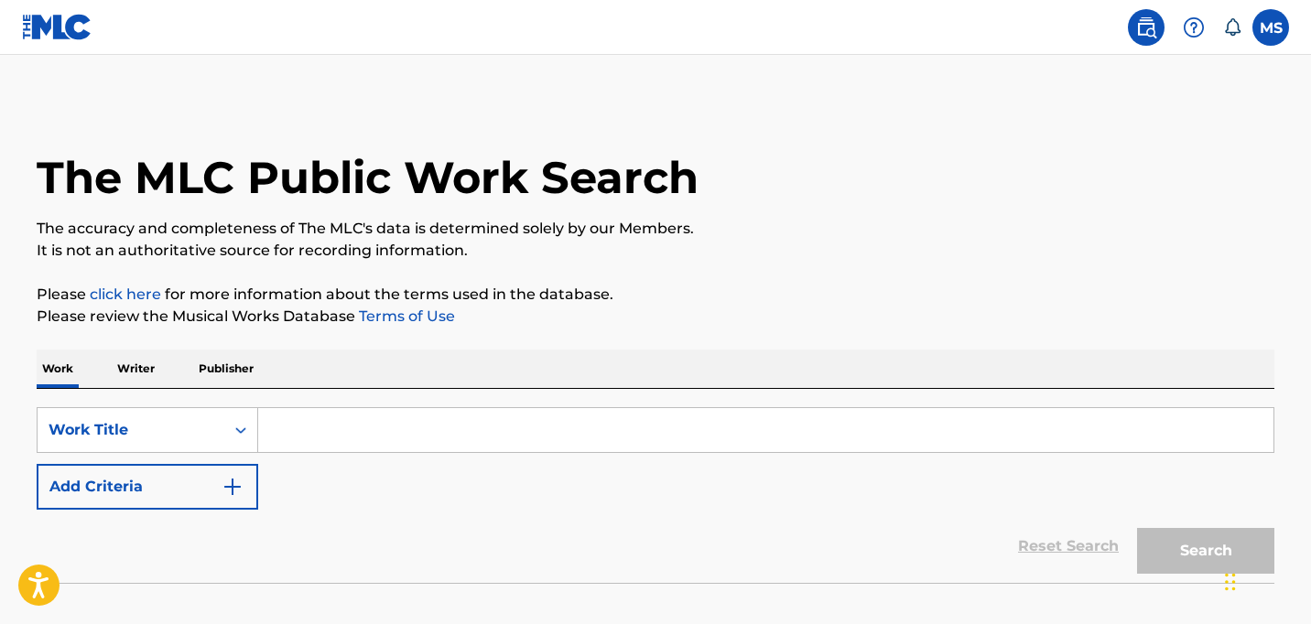
scroll to position [114, 0]
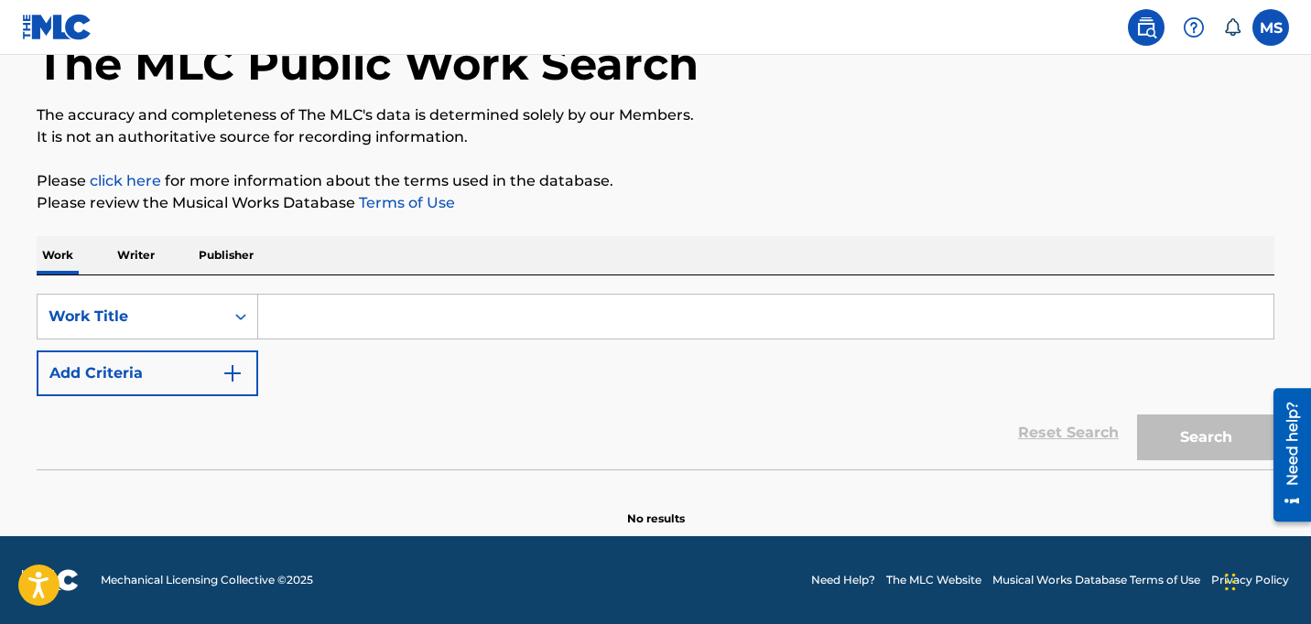
click at [147, 257] on p "Writer" at bounding box center [136, 255] width 49 height 38
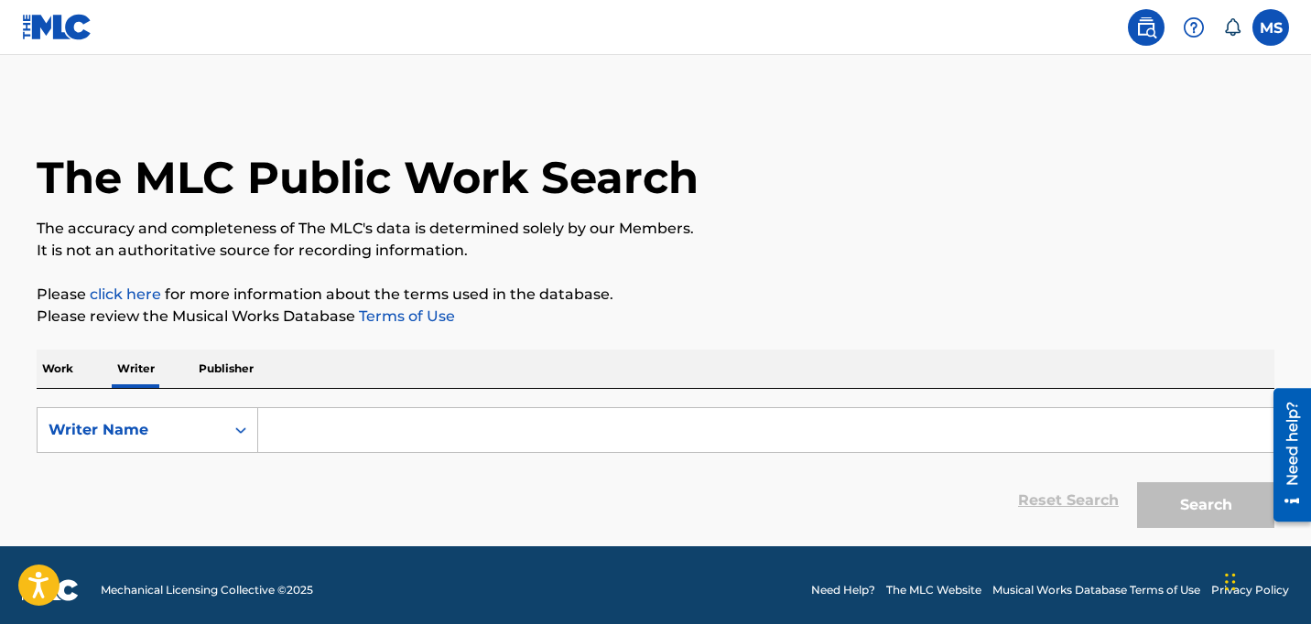
click at [368, 446] on input "Search Form" at bounding box center [765, 430] width 1015 height 44
paste input "Ashley Gorley"
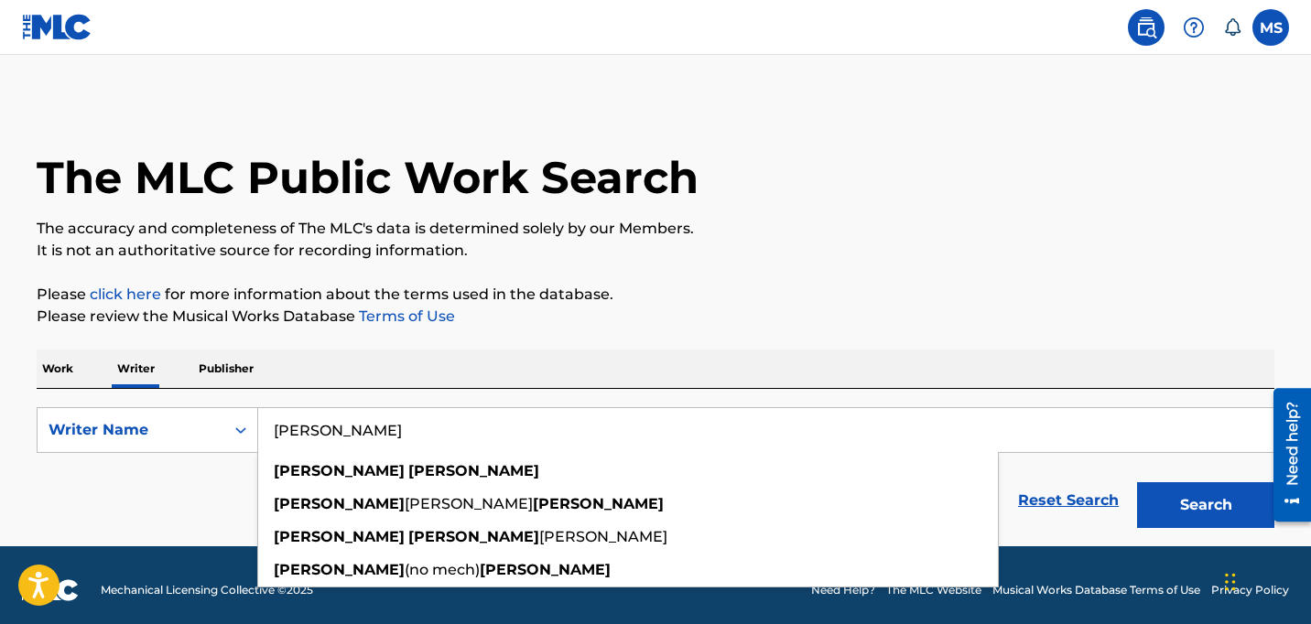
click at [368, 446] on input "Ashley Gorley" at bounding box center [765, 430] width 1015 height 44
type input "Ashley Gorley"
click at [1137, 482] on button "Search" at bounding box center [1205, 505] width 137 height 46
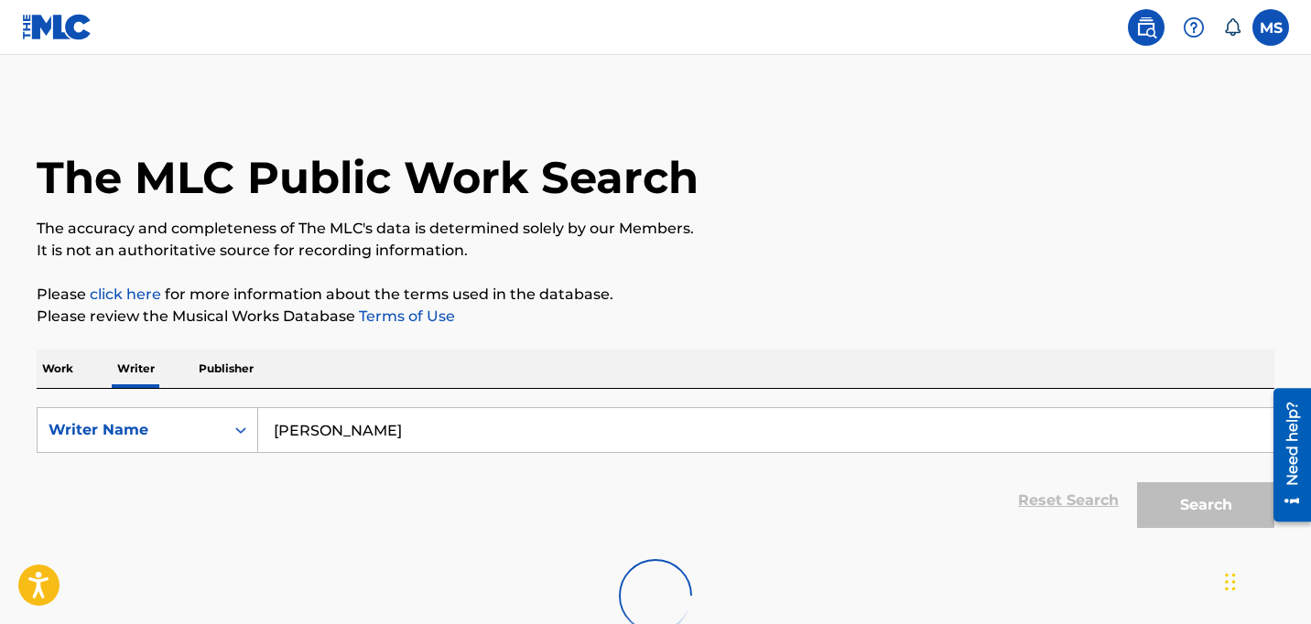
click at [368, 446] on input "Ashley Gorley" at bounding box center [765, 430] width 1015 height 44
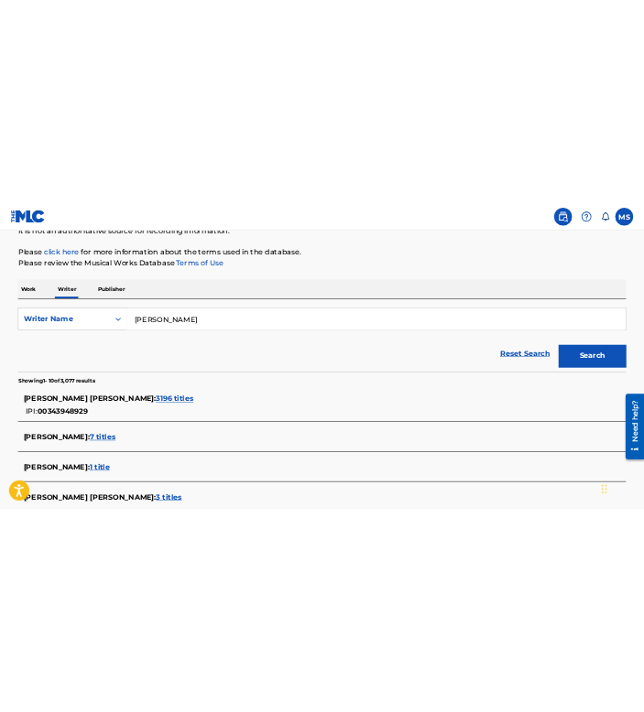
scroll to position [190, 0]
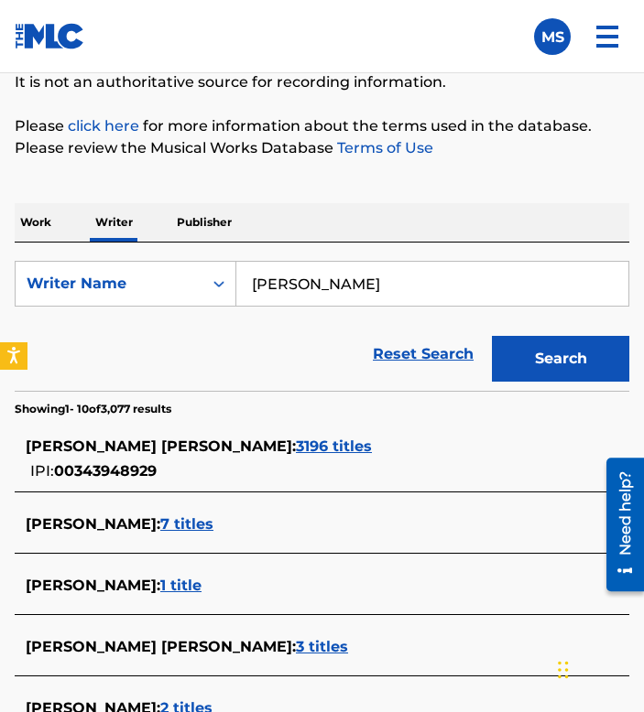
click at [139, 447] on span "ASHLEY GLENN GORLEY :" at bounding box center [161, 446] width 270 height 17
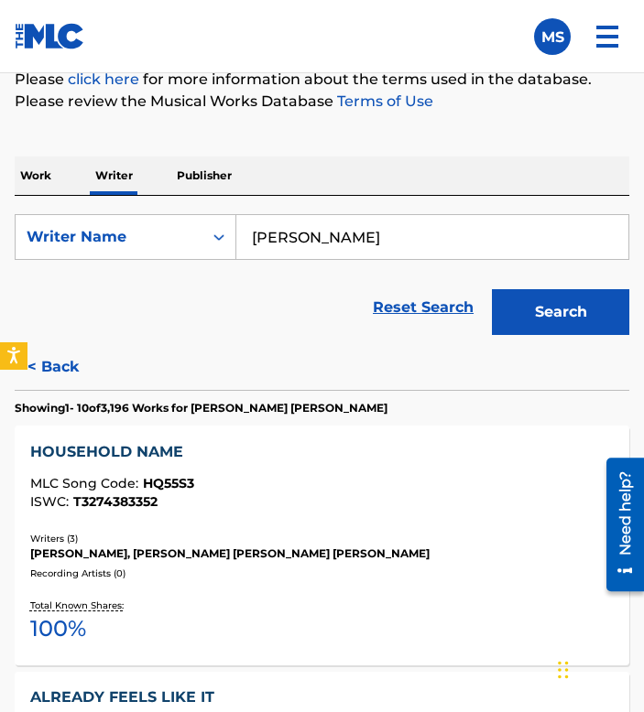
scroll to position [235, 0]
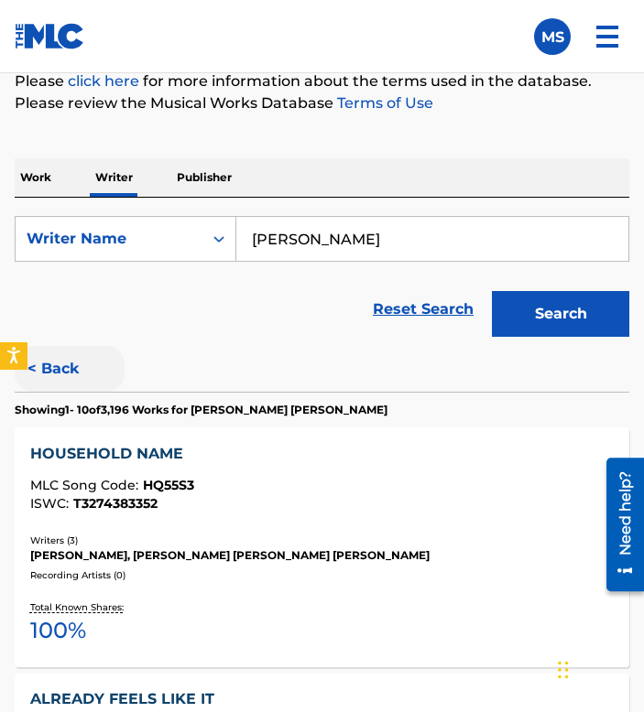
click at [59, 376] on button "< Back" at bounding box center [70, 369] width 110 height 46
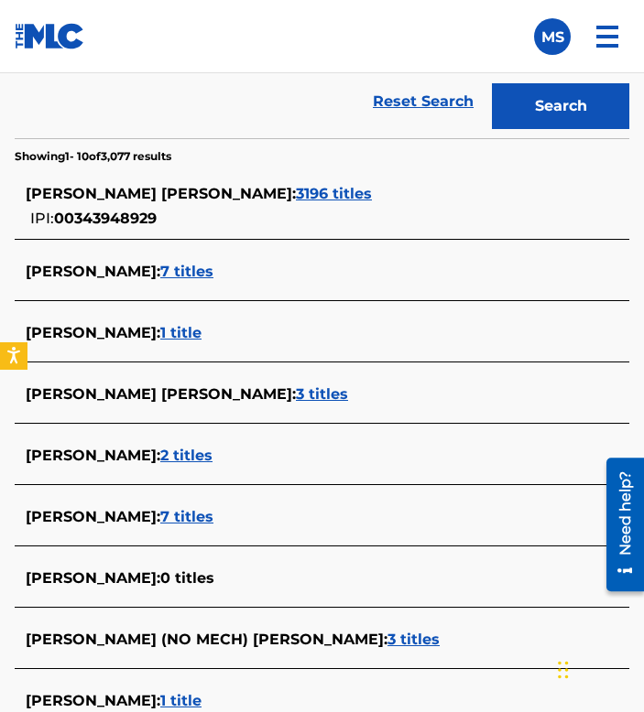
scroll to position [299, 0]
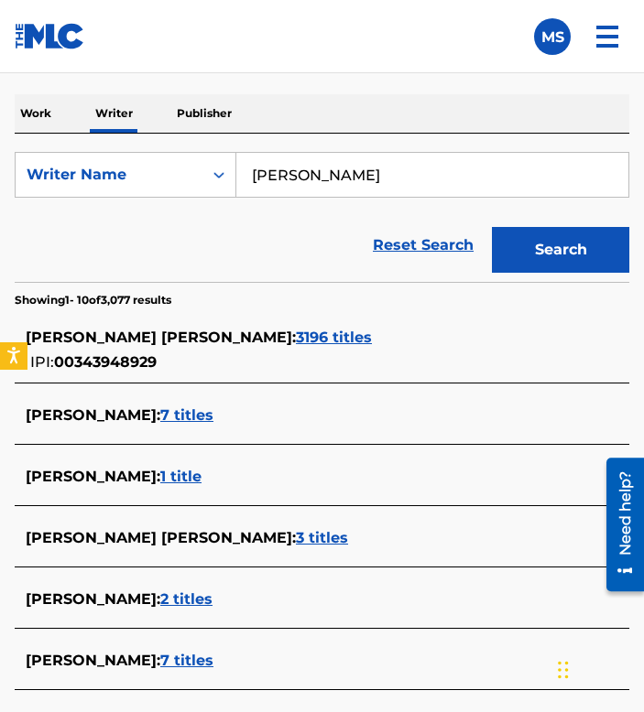
click at [296, 338] on span "3196 titles" at bounding box center [334, 337] width 76 height 17
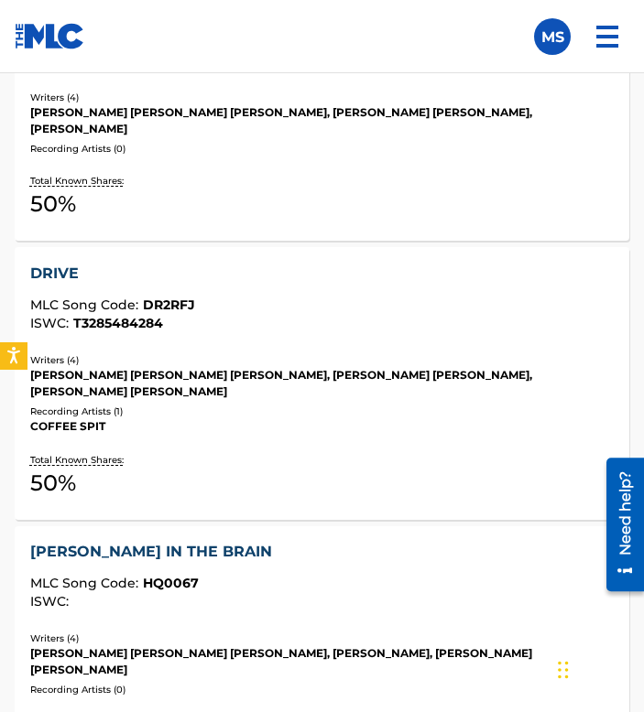
scroll to position [925, 0]
